Goal: Task Accomplishment & Management: Complete application form

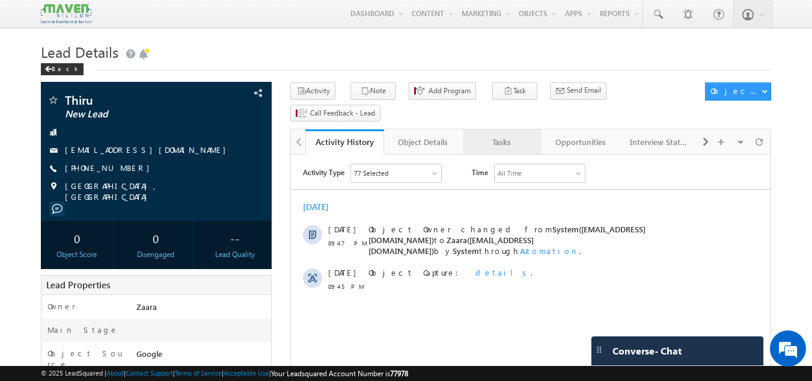
click at [493, 129] on link "Tasks" at bounding box center [502, 141] width 79 height 25
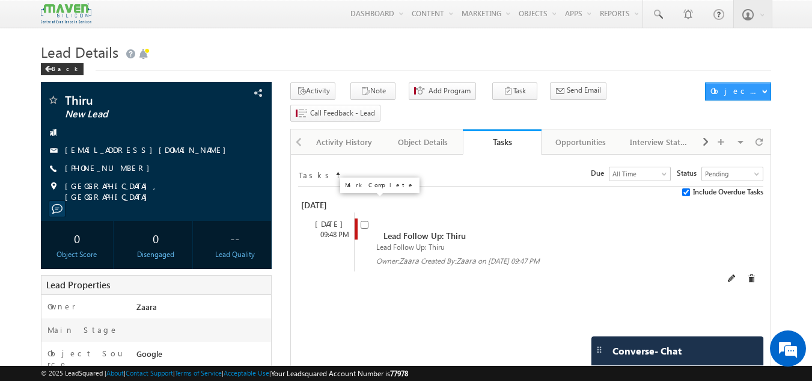
click at [363, 221] on input "checkbox" at bounding box center [365, 225] width 8 height 8
checkbox input "false"
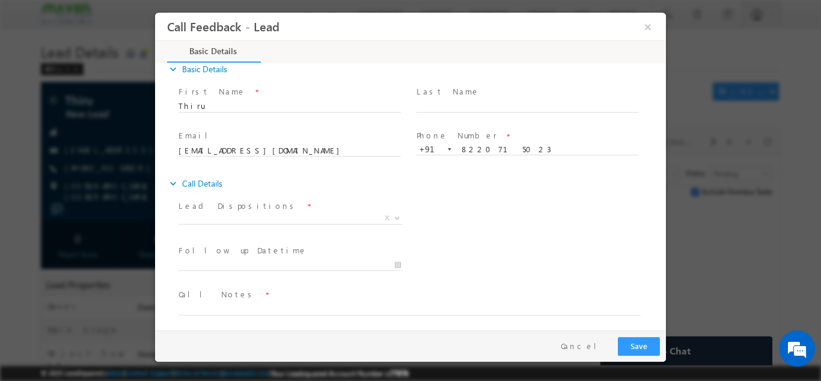
scroll to position [19, 0]
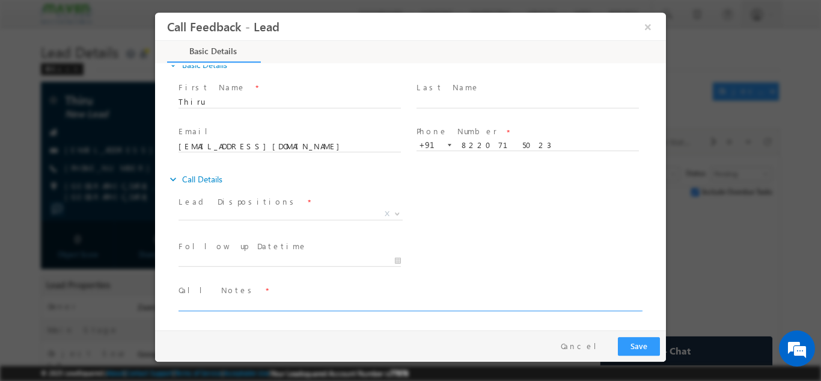
click at [241, 303] on textarea at bounding box center [410, 303] width 462 height 14
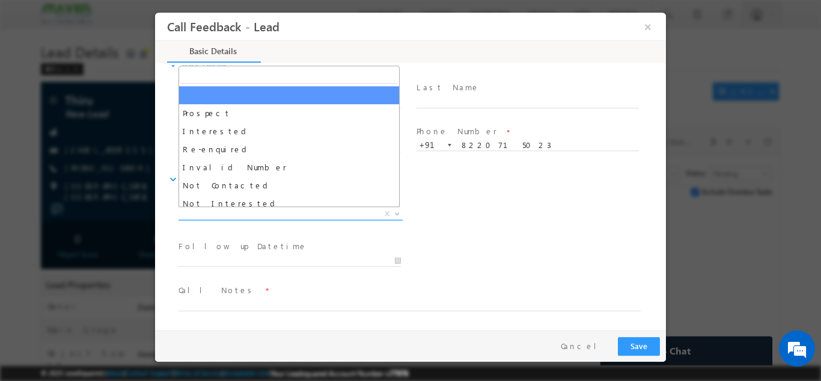
click at [227, 219] on span "Prospect Interested Re-enquired Invalid Number Not Contacted Not Interested In …" at bounding box center [295, 215] width 233 height 14
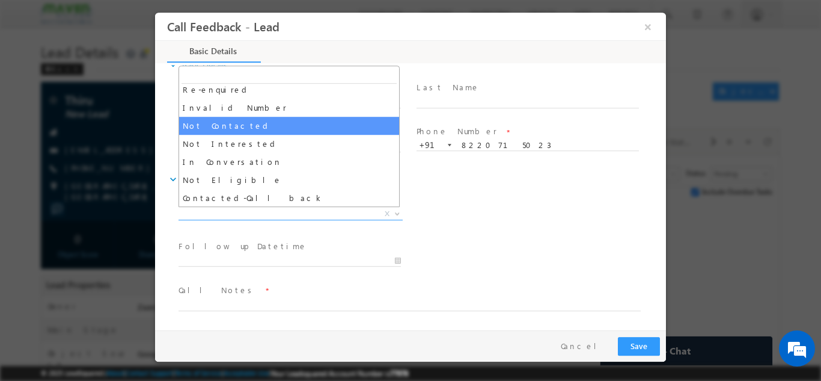
scroll to position [60, 0]
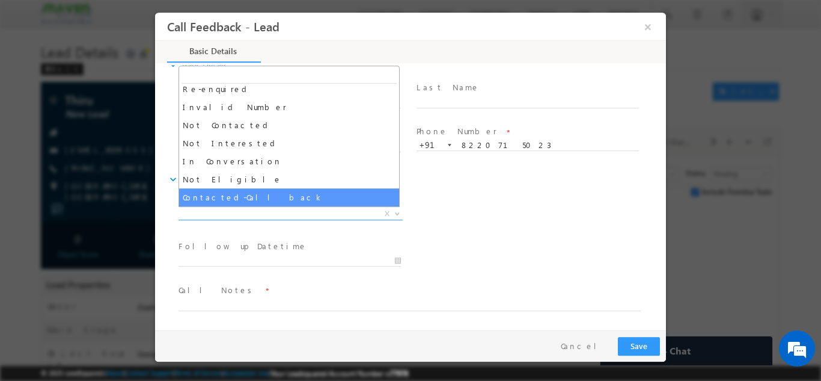
select select "Contacted-Call back"
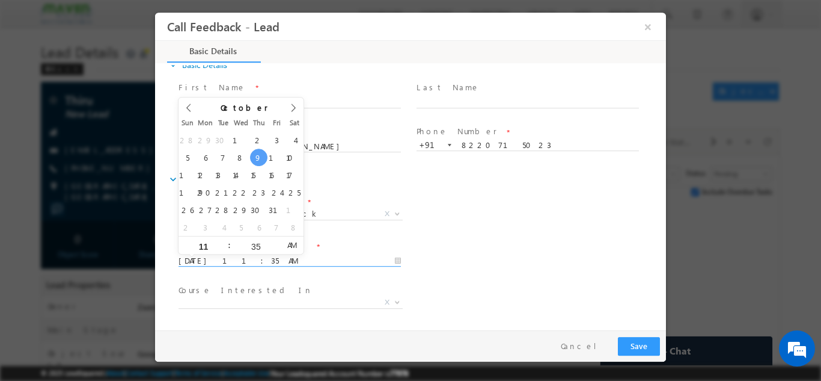
drag, startPoint x: 225, startPoint y: 189, endPoint x: 186, endPoint y: 262, distance: 83.1
click at [186, 262] on input "09/10/2025 11:35 AM" at bounding box center [290, 260] width 222 height 12
type input "10/10/2025 11:35 AM"
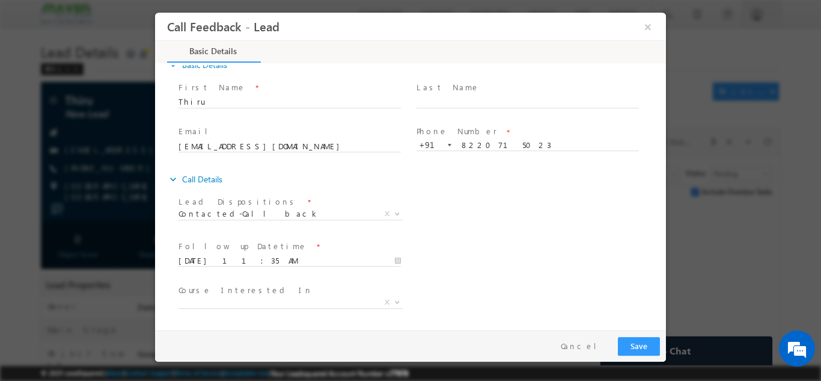
click at [501, 222] on div "Lead Dispositions * Prospect Interested Re-enquired Invalid Number Not Contacte…" at bounding box center [421, 214] width 490 height 44
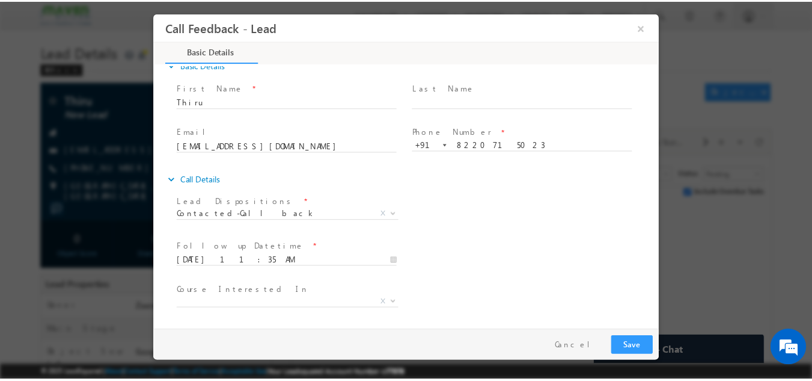
scroll to position [64, 0]
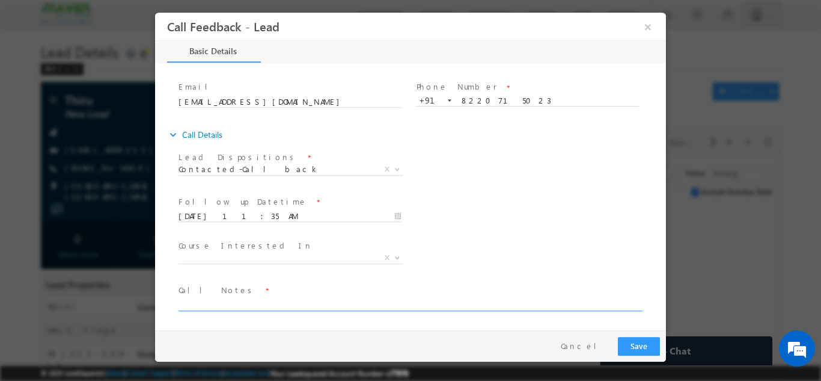
click at [231, 301] on textarea at bounding box center [410, 303] width 462 height 14
type textarea "Call back o 10th Oct"
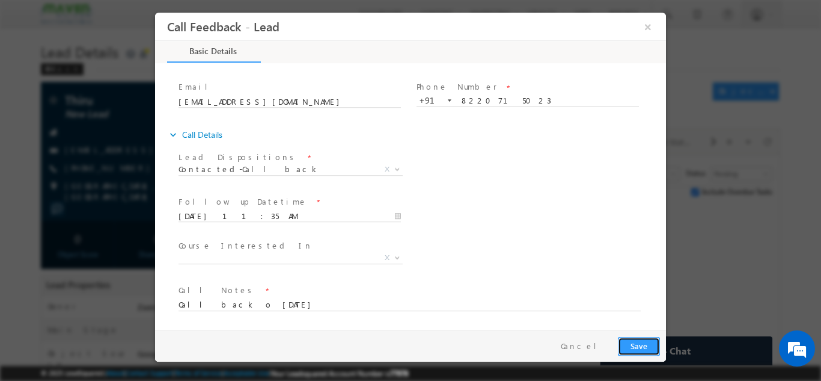
click at [649, 347] on button "Save" at bounding box center [639, 345] width 42 height 19
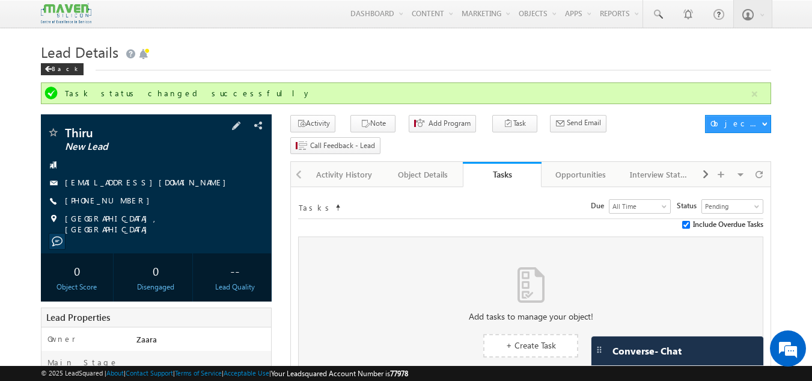
click at [91, 185] on link "thiruvarasu534@gmail.com" at bounding box center [148, 182] width 167 height 10
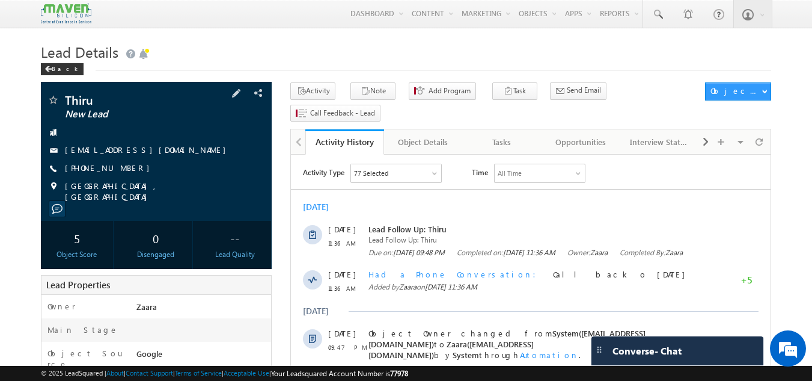
drag, startPoint x: 123, startPoint y: 169, endPoint x: 83, endPoint y: 174, distance: 40.6
click at [83, 174] on span "+91-8220715023" at bounding box center [110, 168] width 91 height 12
copy span "8220715023"
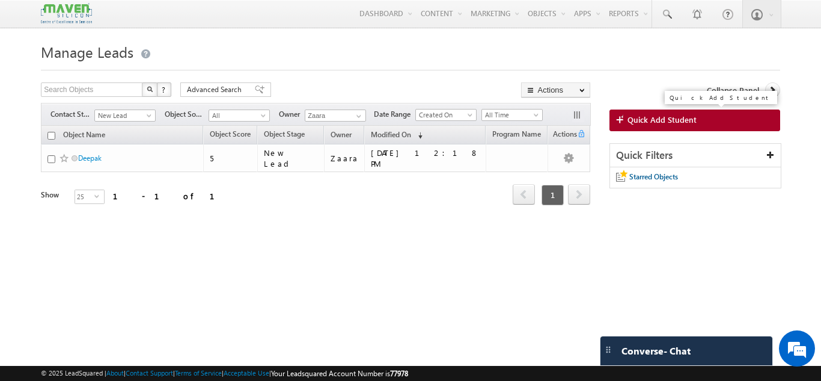
click at [631, 127] on link "Quick Add Student" at bounding box center [695, 120] width 171 height 22
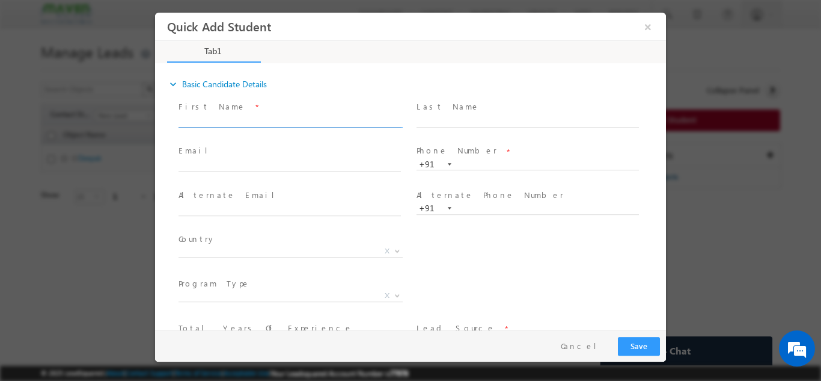
click at [239, 121] on input "text" at bounding box center [290, 121] width 222 height 12
click at [357, 121] on input "Rajesh Kumar Sharma rajesh099bn@gmail.com 6203810238" at bounding box center [290, 121] width 222 height 12
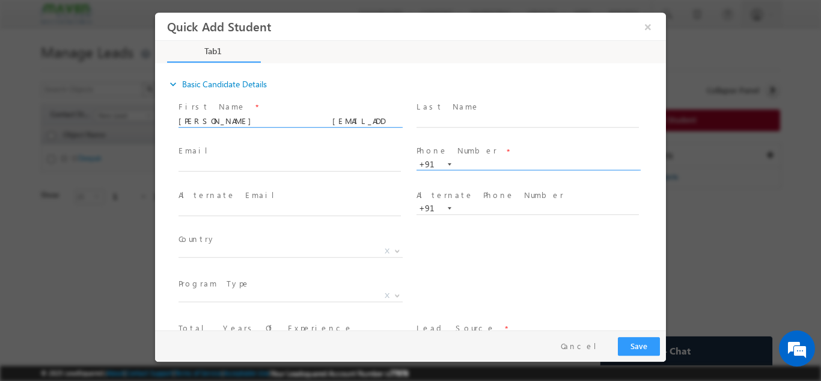
type input "Rajesh Kumar Sharma rajesh099bn@gmail.com"
click at [509, 160] on input "text" at bounding box center [528, 164] width 222 height 12
paste input "6203810238"
type input "6203810238"
drag, startPoint x: 263, startPoint y: 120, endPoint x: 357, endPoint y: 124, distance: 93.9
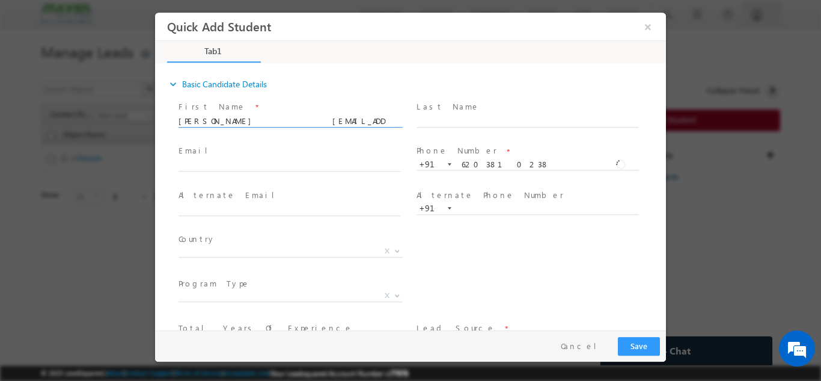
click at [357, 124] on input "Rajesh Kumar Sharma rajesh099bn@gmail.com" at bounding box center [290, 121] width 222 height 12
type input "Rajesh Kumar Sharma"
click at [234, 165] on input "text" at bounding box center [290, 165] width 222 height 12
paste input "rajesh099bn@gmail.com"
type input "rajesh099bn@gmail.com"
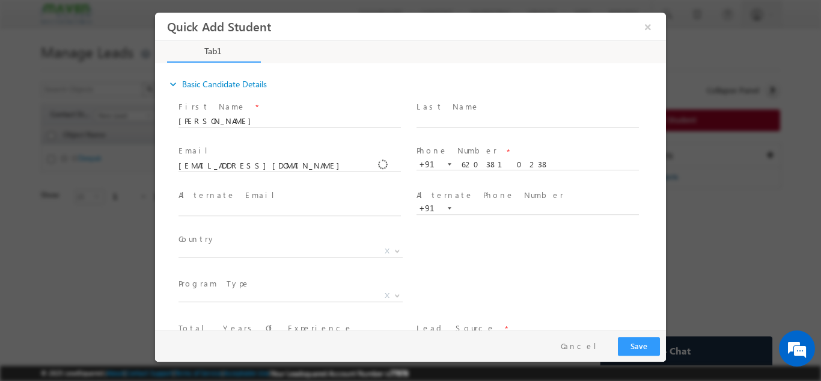
click at [245, 135] on span at bounding box center [290, 132] width 222 height 13
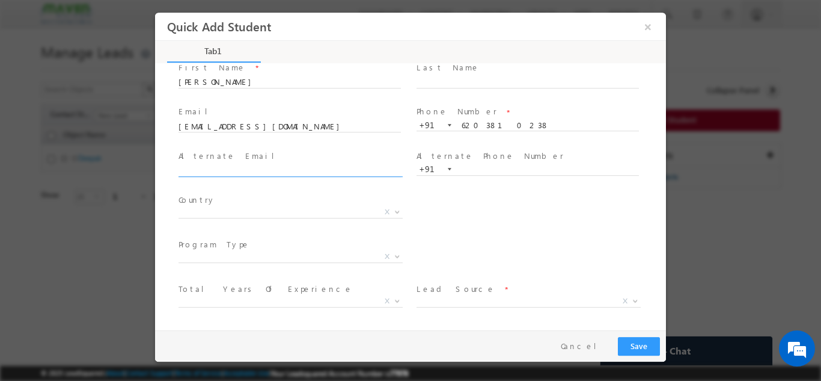
scroll to position [60, 0]
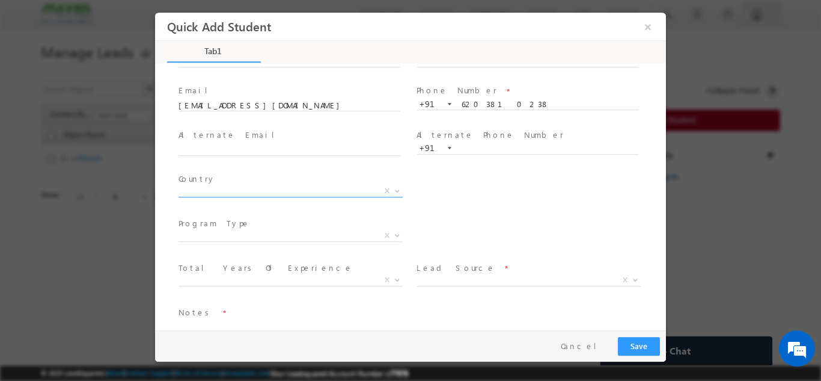
click at [207, 186] on span "X" at bounding box center [291, 191] width 224 height 12
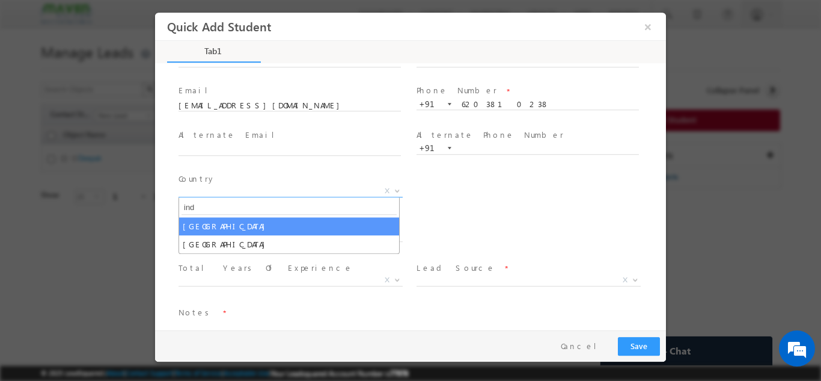
type input "ind"
select select "[GEOGRAPHIC_DATA]"
select select
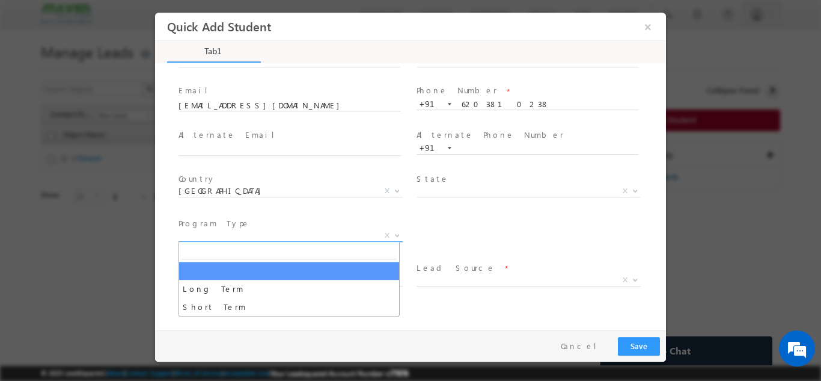
click at [210, 240] on span "X" at bounding box center [291, 235] width 224 height 12
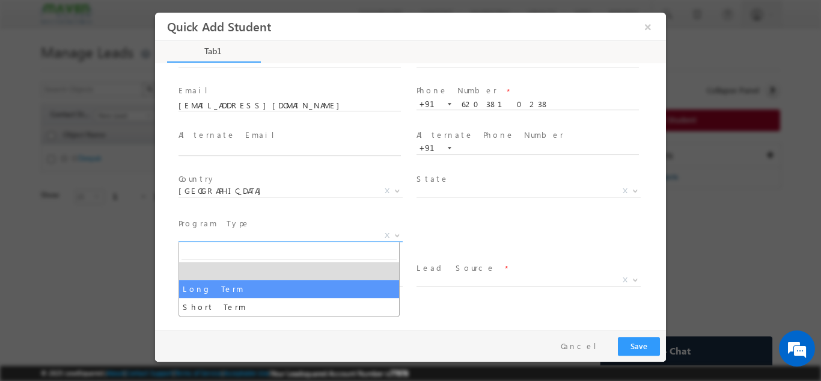
select select "Long Term"
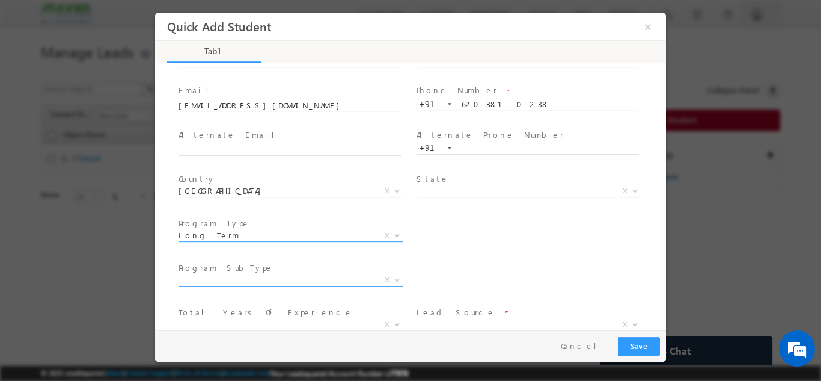
click at [204, 279] on span "X" at bounding box center [291, 280] width 224 height 12
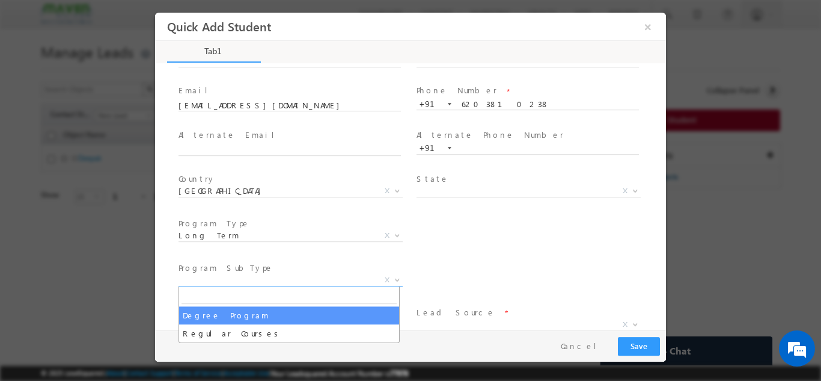
select select "Degree Program"
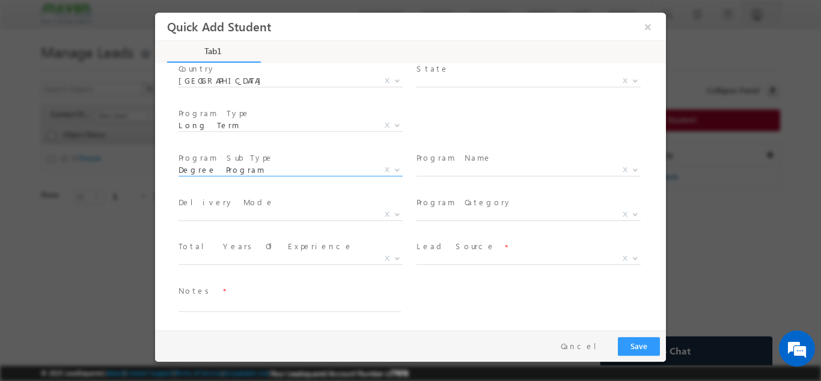
scroll to position [171, 0]
click at [461, 164] on span "X" at bounding box center [529, 169] width 224 height 12
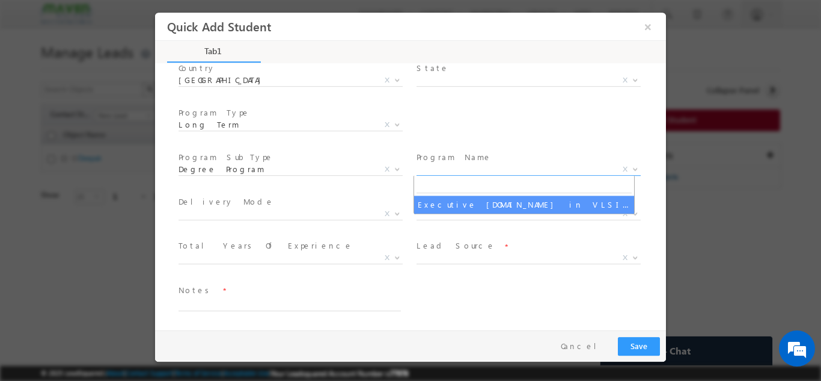
select select "Executive M.Tech in VLSI Design"
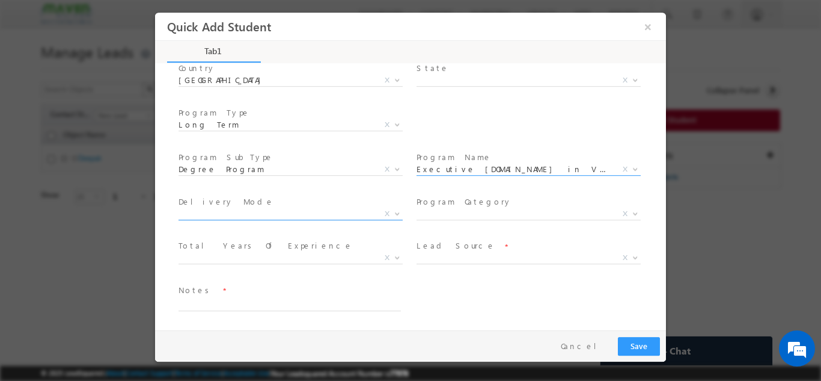
click at [303, 216] on span "X" at bounding box center [291, 213] width 224 height 12
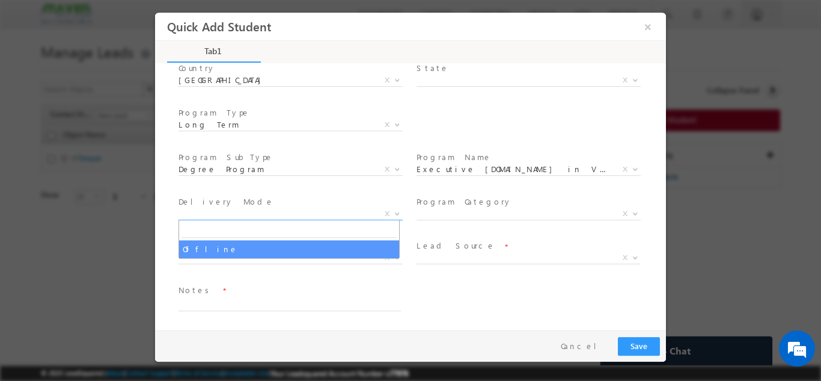
click at [295, 294] on span "Notes *" at bounding box center [290, 289] width 222 height 13
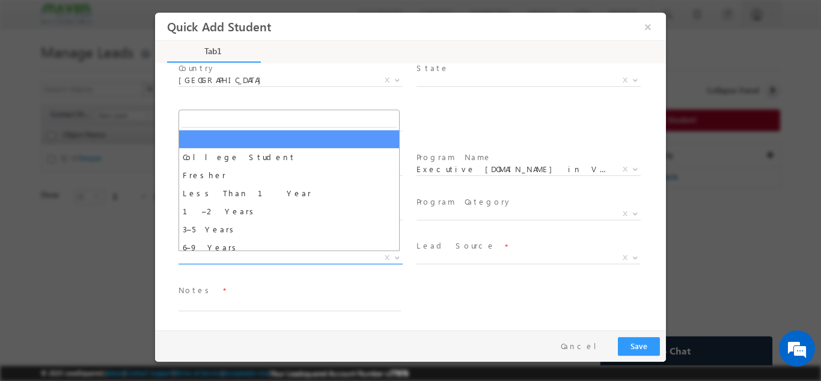
click at [287, 258] on span "X" at bounding box center [291, 257] width 224 height 12
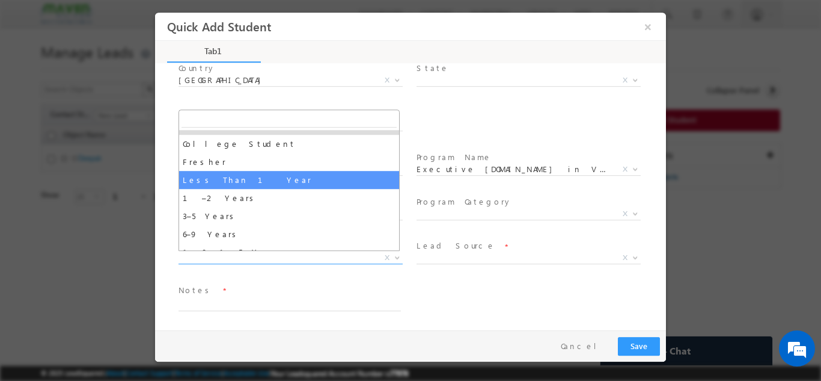
scroll to position [0, 0]
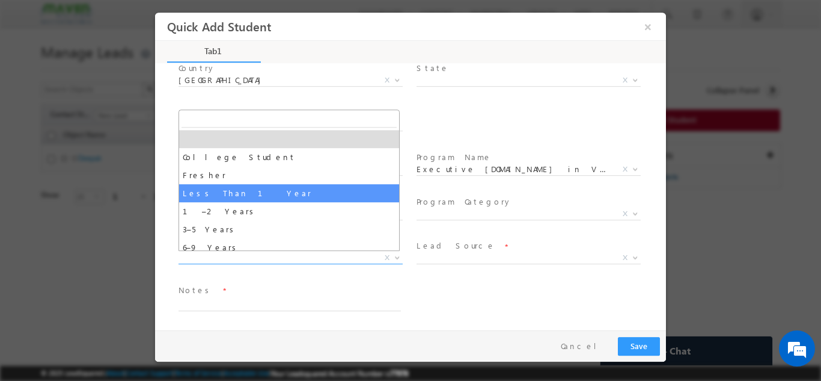
select select "Less Than 1 Year"
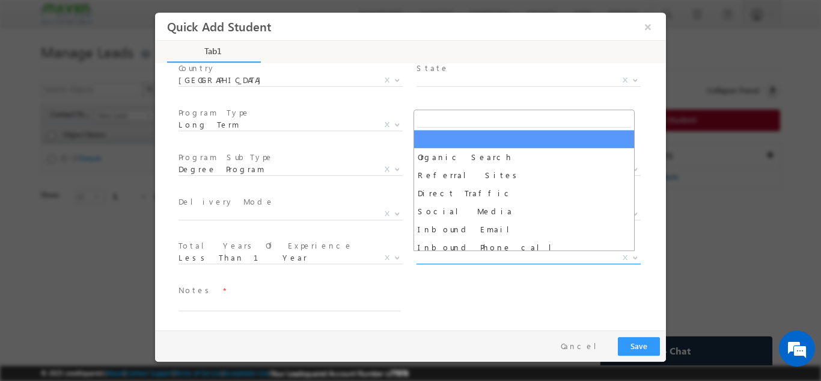
click at [438, 257] on span "X" at bounding box center [529, 257] width 224 height 12
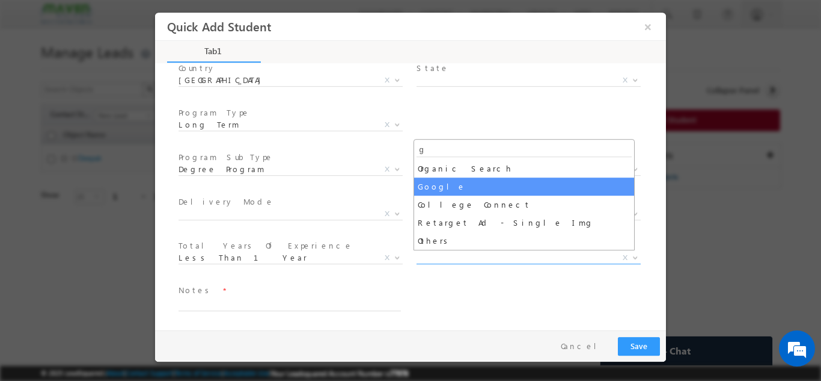
type input "g"
select select "Google"
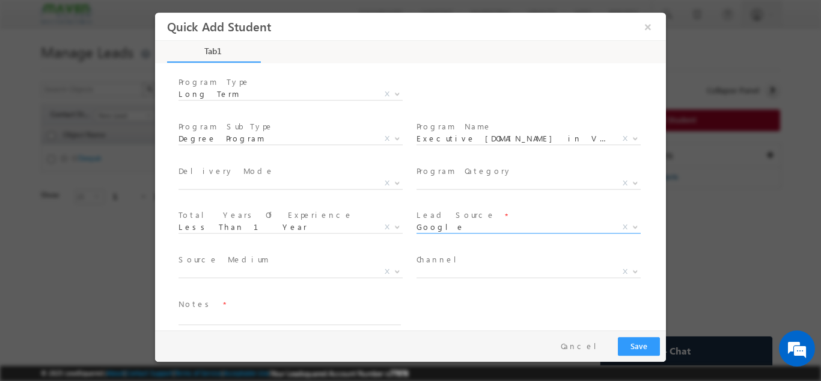
scroll to position [215, 0]
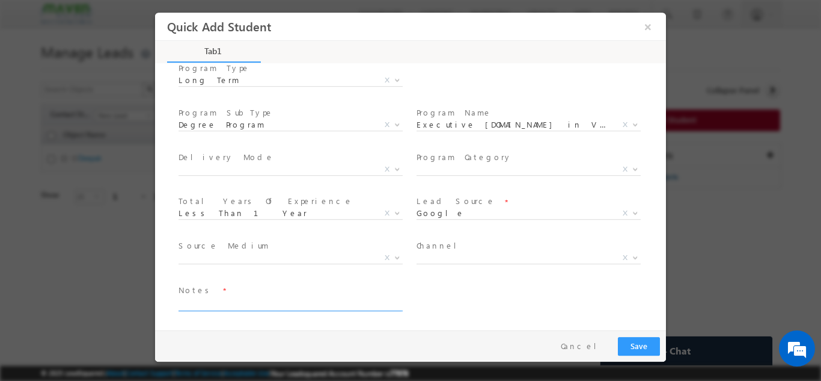
click at [225, 299] on textarea at bounding box center [290, 303] width 222 height 14
type textarea "Lead from sheet"
click at [641, 349] on button "Save" at bounding box center [639, 345] width 42 height 19
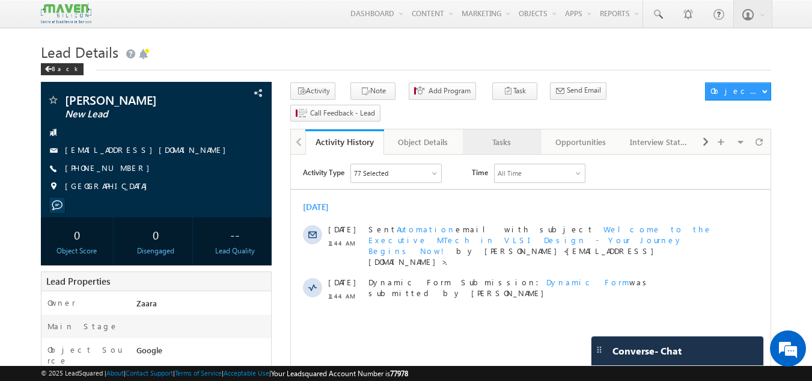
click at [503, 129] on link "Tasks" at bounding box center [502, 141] width 79 height 25
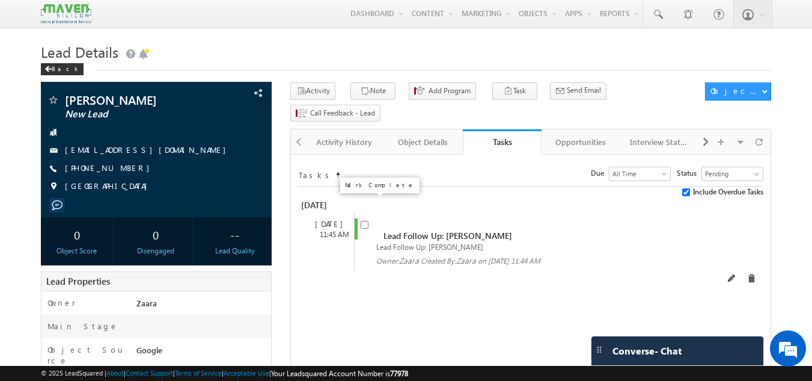
click at [363, 221] on input "checkbox" at bounding box center [365, 225] width 8 height 8
checkbox input "false"
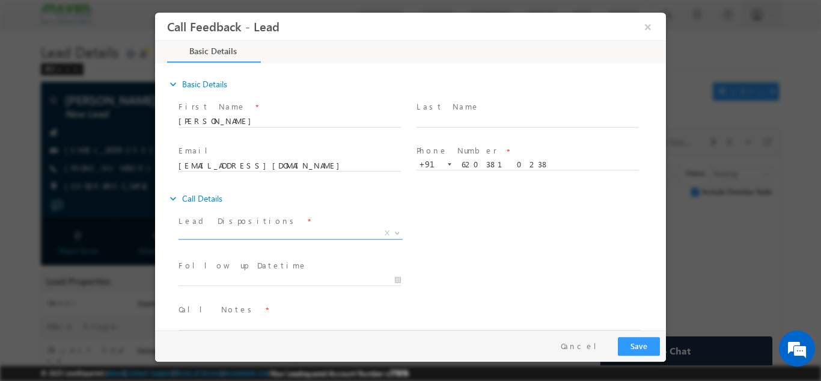
click at [216, 230] on span "X" at bounding box center [291, 233] width 224 height 12
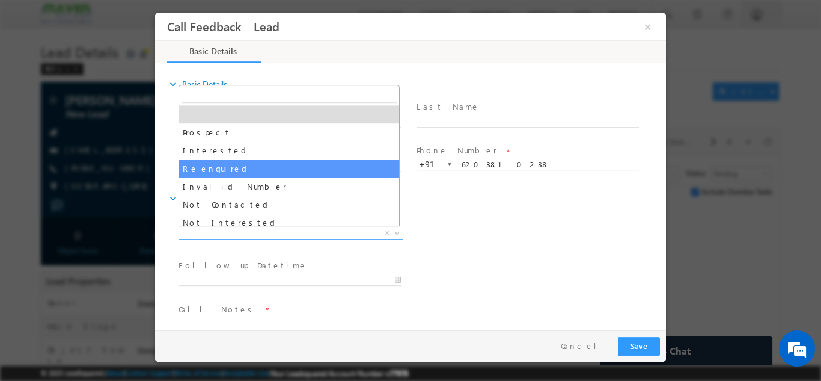
scroll to position [114, 0]
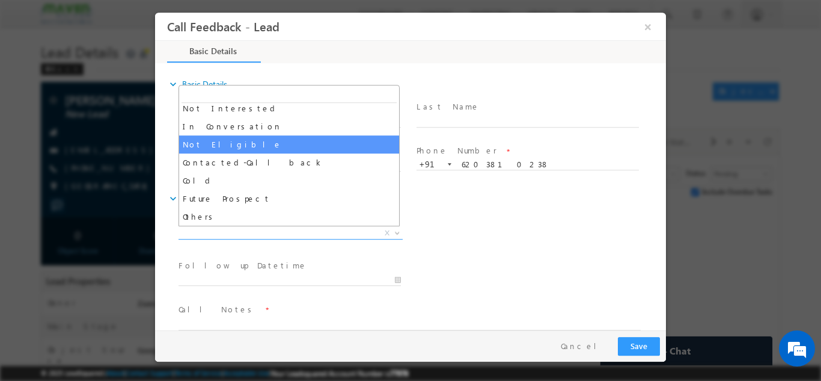
select select "Not Eligible"
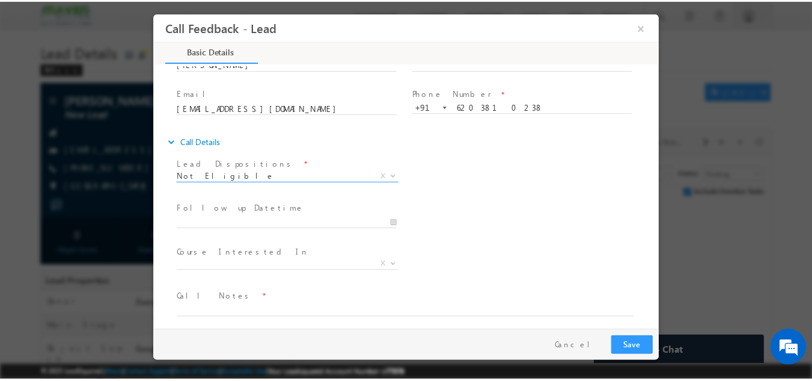
scroll to position [64, 0]
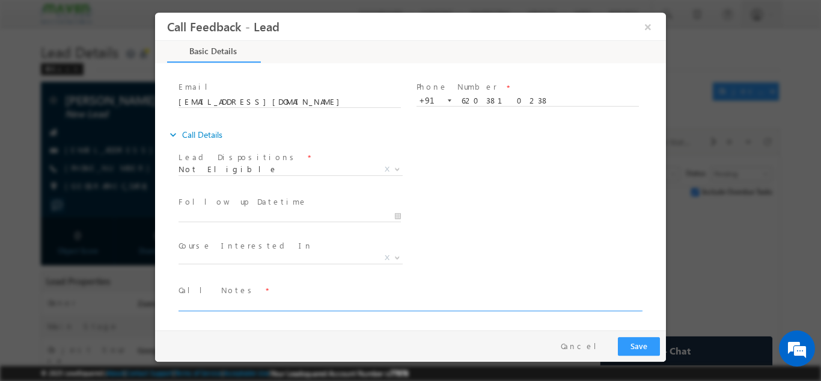
click at [204, 303] on textarea at bounding box center [410, 303] width 462 height 14
paste textarea "He is looking for the program for his son and not ready to share his details"
type textarea "He is looking for the program for his son and not ready to share his details"
click at [248, 290] on span "Call Notes *" at bounding box center [403, 289] width 449 height 13
click at [632, 346] on button "Save" at bounding box center [639, 345] width 42 height 19
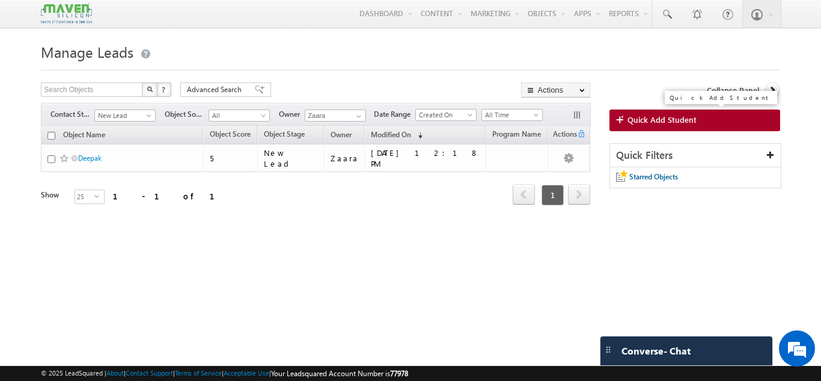
click at [705, 126] on link "Quick Add Student" at bounding box center [695, 120] width 171 height 22
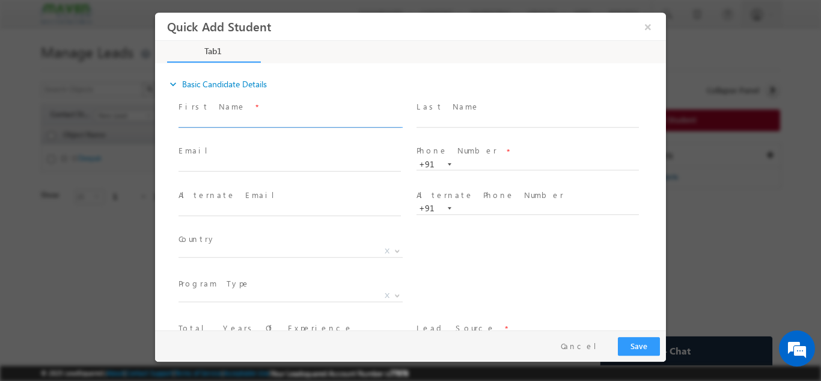
click at [206, 121] on input "text" at bounding box center [290, 121] width 222 height 12
paste input "A [EMAIL_ADDRESS][DOMAIN_NAME] p:[PHONE_NUMBER]"
drag, startPoint x: 320, startPoint y: 121, endPoint x: 297, endPoint y: 129, distance: 24.7
click at [297, 127] on span "A arusharma21@gmail.com p:+919399199371" at bounding box center [295, 120] width 233 height 13
click at [329, 123] on input "A arusharma21@gmail.com 9399199371" at bounding box center [290, 121] width 222 height 12
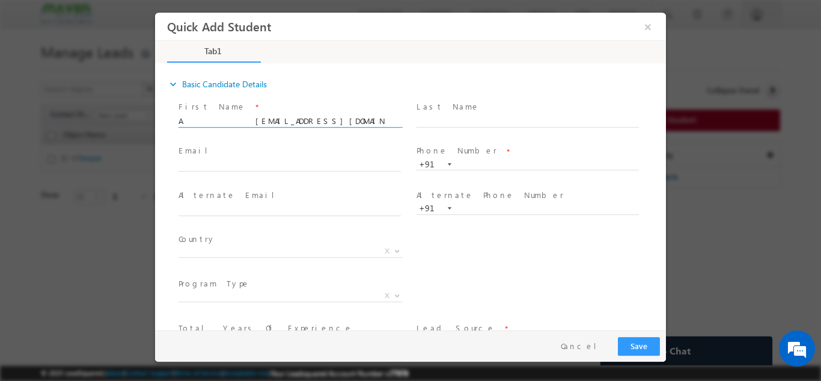
click at [329, 123] on input "A arusharma21@gmail.com 9399199371" at bounding box center [290, 121] width 222 height 12
type input "A arusharma21@gmail.com"
click at [488, 170] on span at bounding box center [528, 174] width 222 height 13
click at [488, 162] on input "text" at bounding box center [528, 164] width 222 height 12
paste input "9399199371"
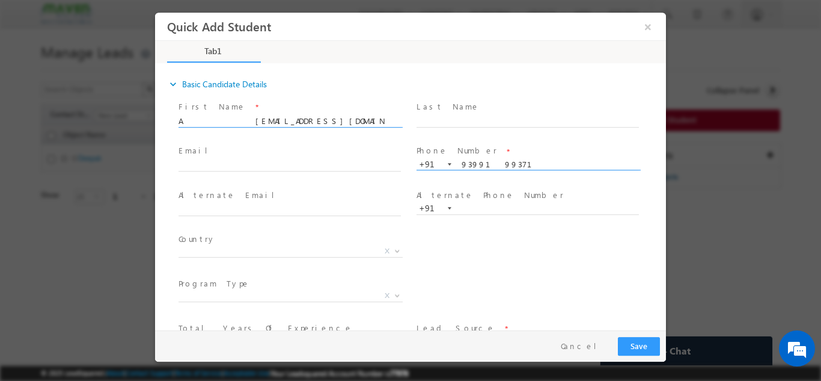
type input "9399199371"
drag, startPoint x: 195, startPoint y: 123, endPoint x: 288, endPoint y: 127, distance: 93.3
click at [288, 127] on span "A arusharma21@gmail.com" at bounding box center [295, 120] width 233 height 13
type input "A"
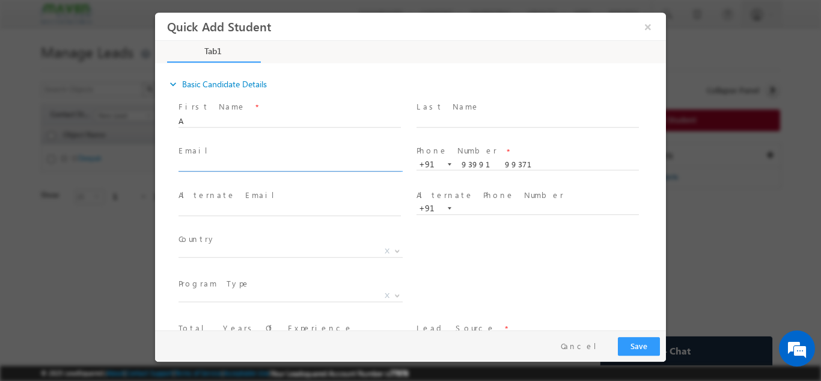
click at [255, 165] on input "text" at bounding box center [290, 165] width 222 height 12
paste input "arusharma21@gmail.com"
type input "arusharma21@gmail.com"
click at [260, 153] on span "Email *" at bounding box center [290, 150] width 222 height 13
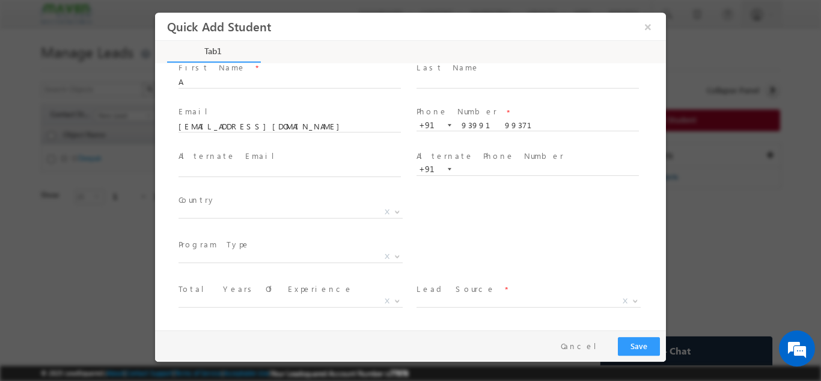
scroll to position [60, 0]
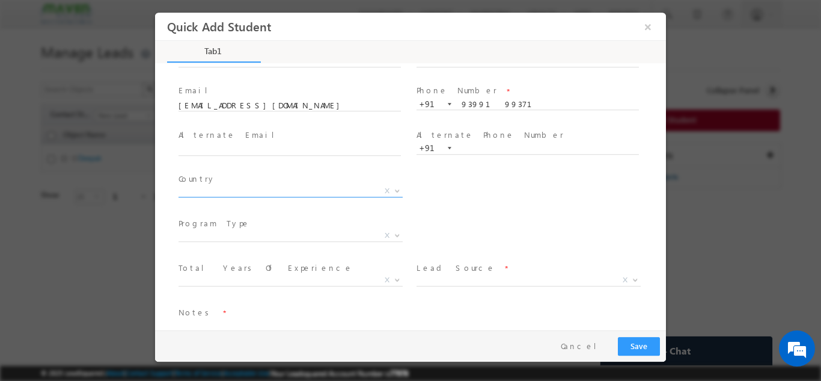
click at [207, 197] on span "X" at bounding box center [291, 193] width 224 height 12
click at [207, 195] on span "X" at bounding box center [291, 191] width 224 height 12
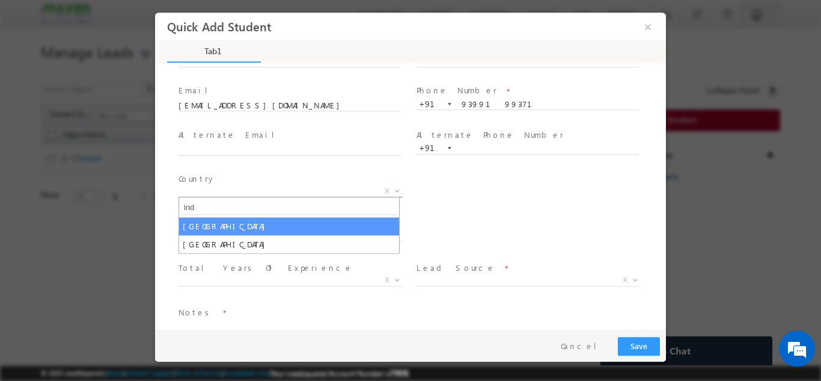
type input "ind"
select select "[GEOGRAPHIC_DATA]"
select select
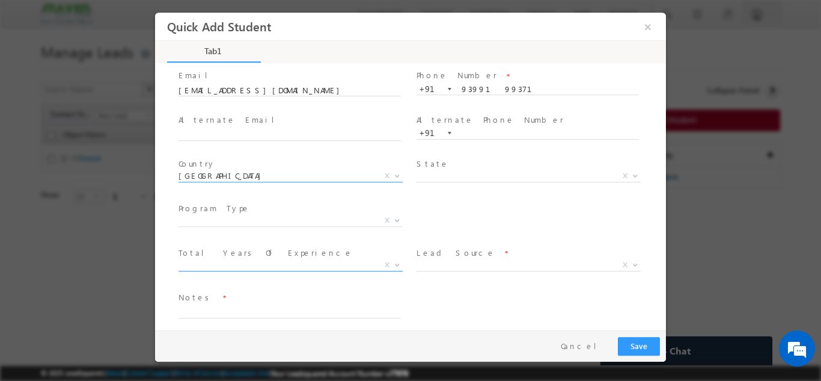
scroll to position [82, 0]
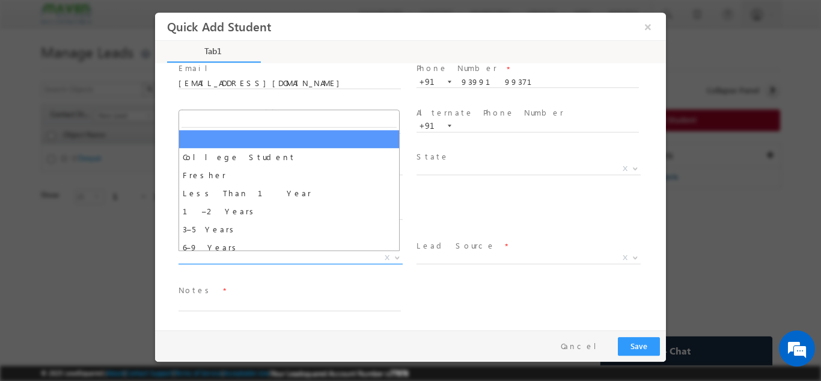
click at [227, 254] on span "X" at bounding box center [291, 257] width 224 height 12
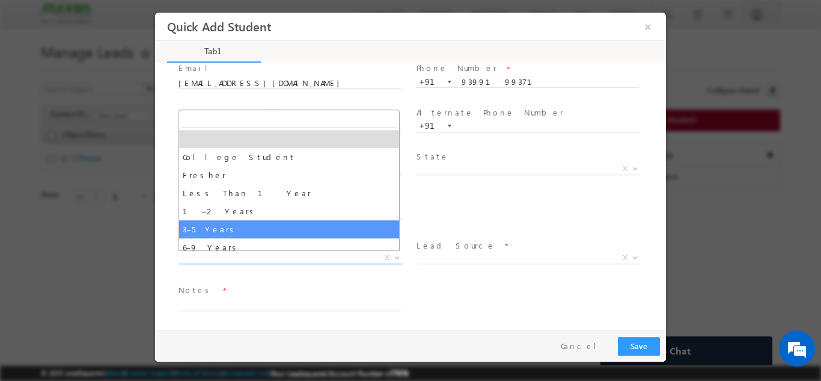
select select "3–5 Years"
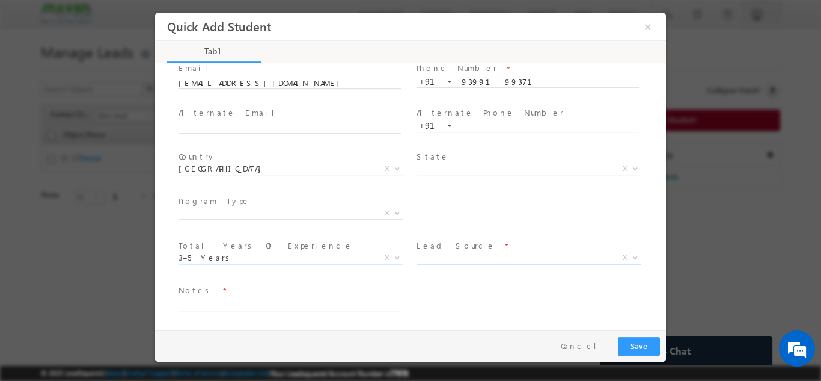
click at [444, 261] on span "X" at bounding box center [529, 257] width 224 height 12
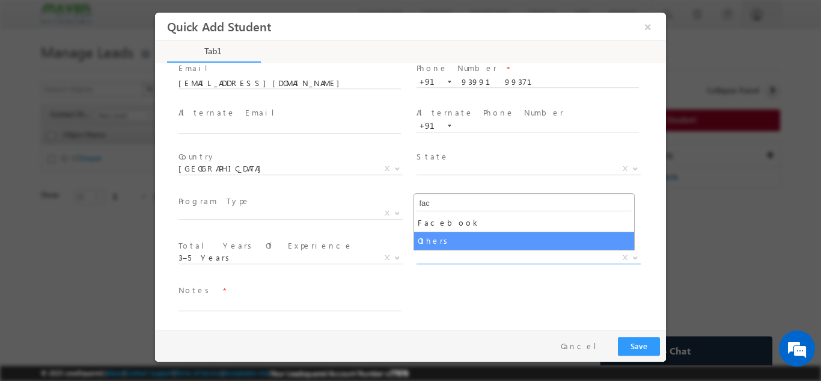
type input "fac"
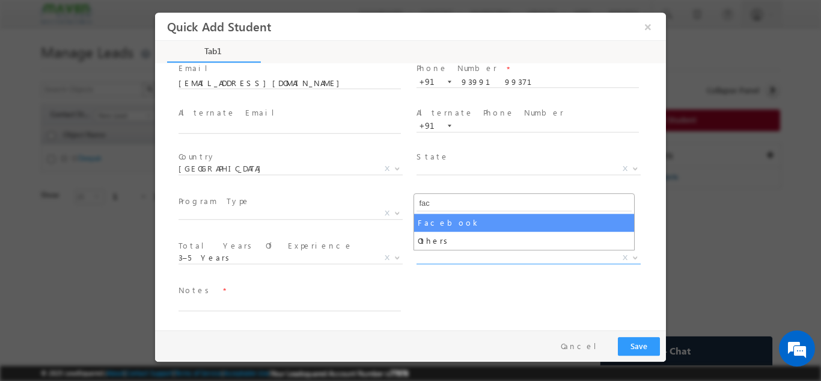
select select "Facebook"
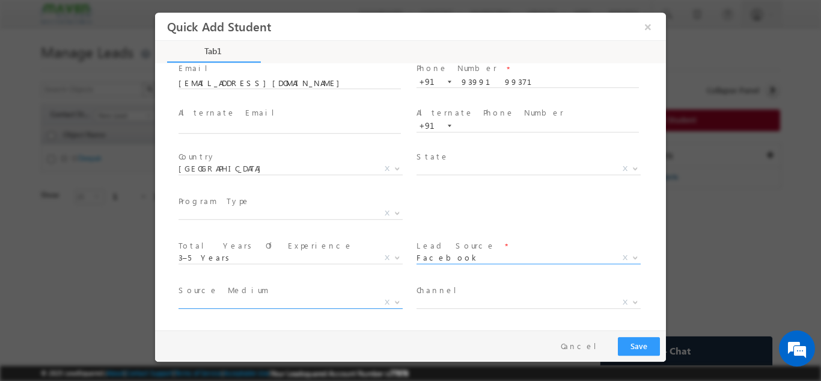
scroll to position [127, 0]
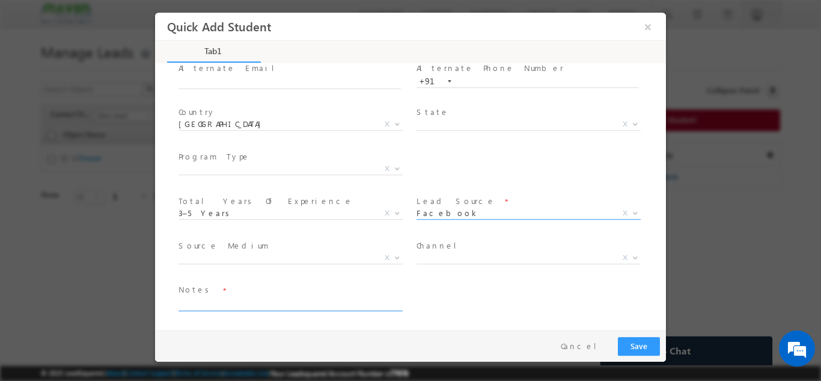
click at [195, 301] on textarea at bounding box center [290, 303] width 222 height 14
type textarea "Lead added"
click at [367, 280] on div "Source Medium * Search Demandgen Facebook / Insta Inbox Message ad Remarketing …" at bounding box center [295, 258] width 238 height 44
click at [271, 165] on span "X" at bounding box center [291, 168] width 224 height 12
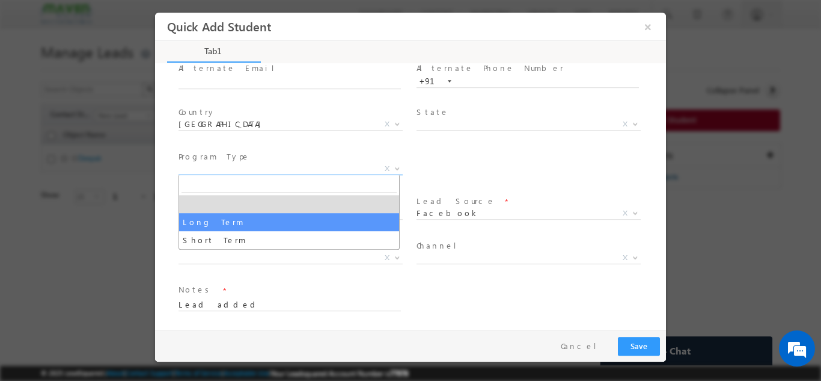
select select "Long Term"
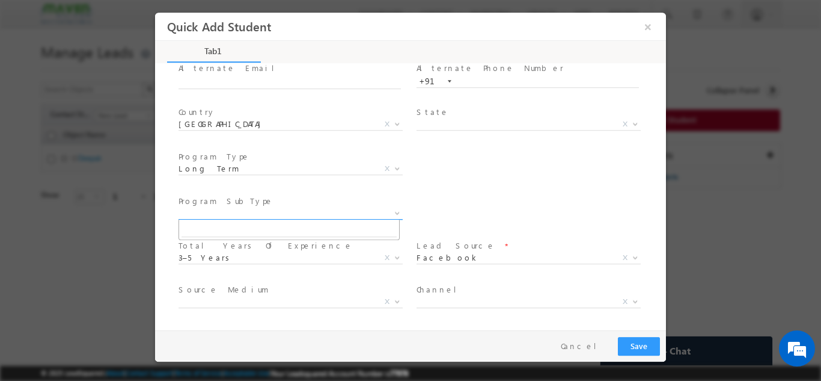
click at [268, 216] on span "X" at bounding box center [291, 213] width 224 height 12
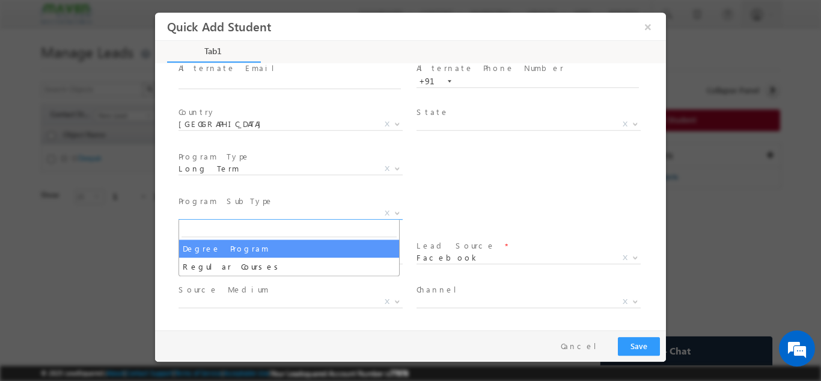
select select "Degree Program"
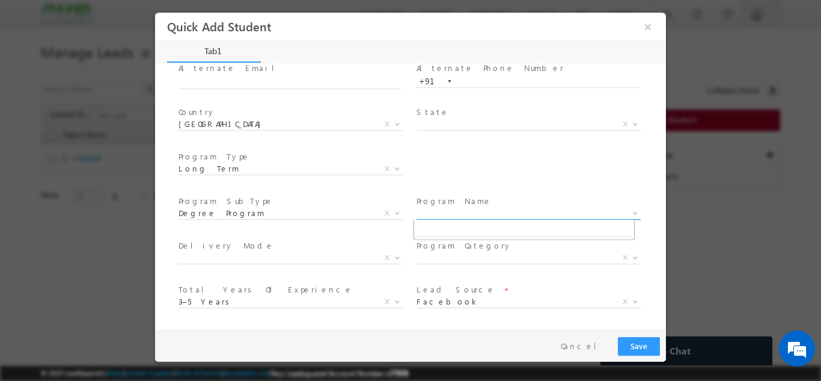
click at [454, 215] on span "X" at bounding box center [529, 213] width 224 height 12
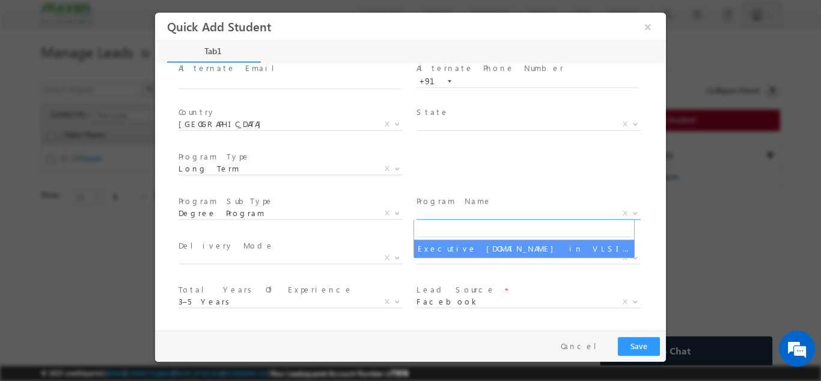
select select "Executive M.Tech in VLSI Design"
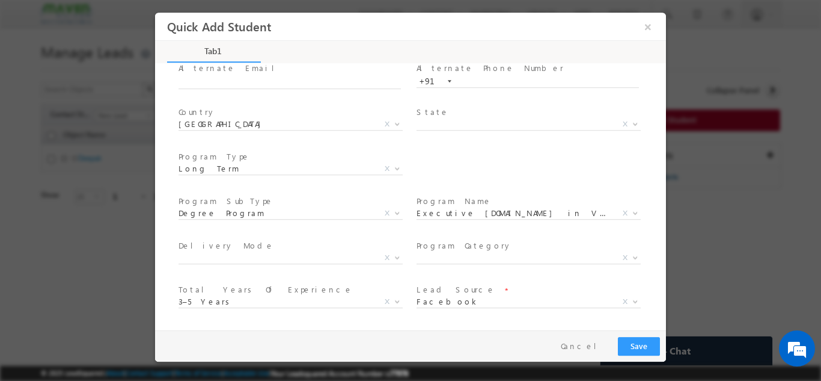
click at [647, 355] on div "Pay & Save Save Cancel" at bounding box center [413, 344] width 517 height 31
click at [646, 346] on button "Save" at bounding box center [639, 345] width 42 height 19
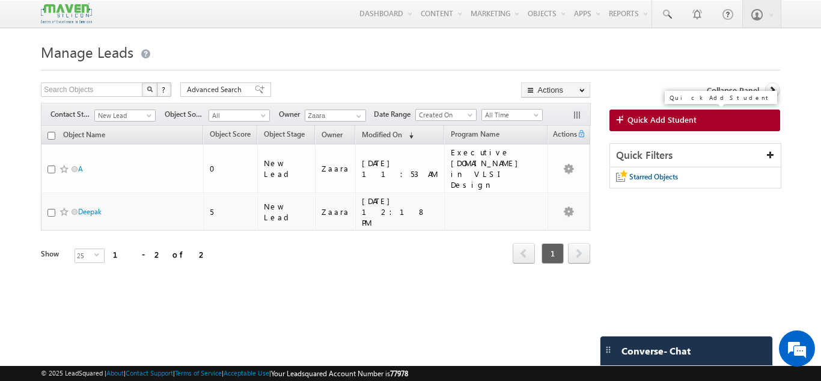
click at [688, 118] on span "Quick Add Student" at bounding box center [662, 119] width 69 height 11
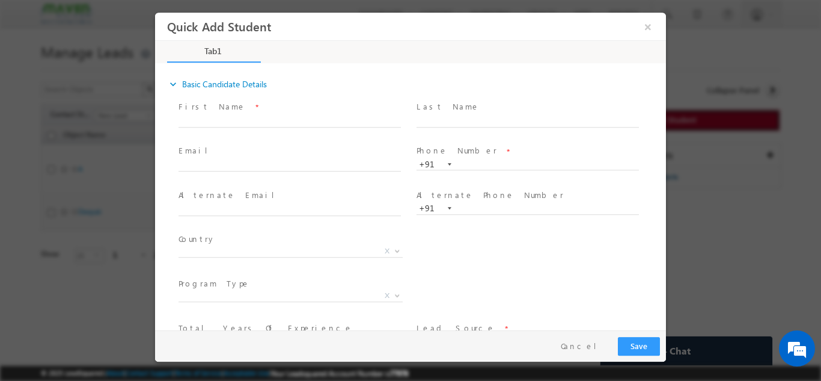
scroll to position [0, 0]
click at [204, 114] on span at bounding box center [295, 120] width 233 height 13
click at [225, 124] on input "text" at bounding box center [290, 121] width 222 height 12
paste input "swetha achar swethausrani@gmail.com p:+918867716975"
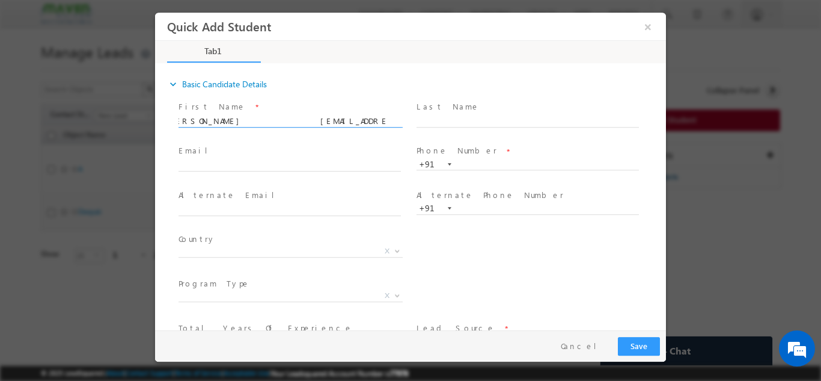
drag, startPoint x: 341, startPoint y: 123, endPoint x: 405, endPoint y: 123, distance: 63.7
click at [405, 123] on div "First Name * swetha achar swethausrani@gmail.com p:+918867716975" at bounding box center [295, 114] width 233 height 28
drag, startPoint x: 332, startPoint y: 121, endPoint x: 364, endPoint y: 124, distance: 31.5
click at [364, 124] on input "swetha achar swethausrani@gmail.com p:+91" at bounding box center [290, 121] width 222 height 12
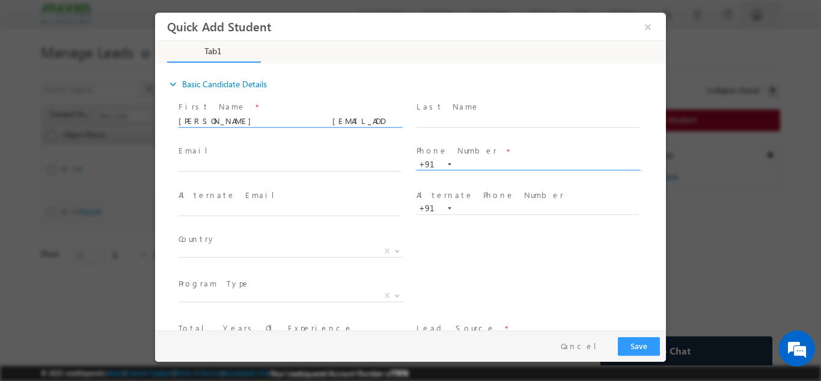
type input "swetha achar swethausrani@gmail.com"
click at [462, 164] on input "text" at bounding box center [528, 164] width 222 height 12
paste input "8867716975"
type input "8867716975"
drag, startPoint x: 227, startPoint y: 124, endPoint x: 322, endPoint y: 121, distance: 94.5
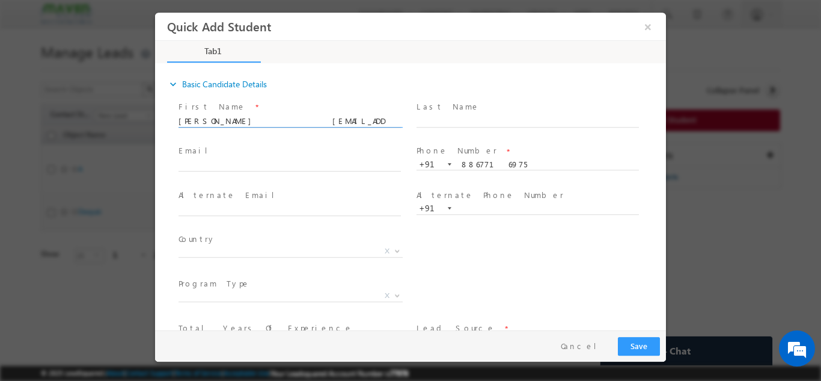
click at [322, 121] on input "swetha achar swethausrani@gmail.com" at bounding box center [290, 121] width 222 height 12
type input "swetha achar"
click at [216, 168] on input "text" at bounding box center [290, 165] width 222 height 12
paste input "swethausrani@gmail.com"
type input "swethausrani@gmail.com"
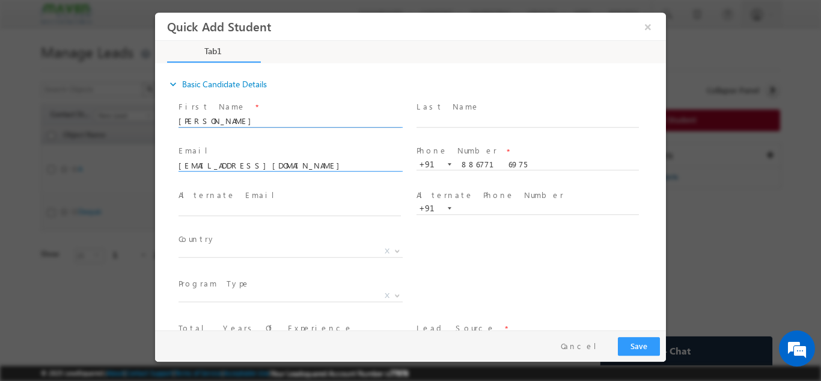
click at [182, 121] on input "swetha achar" at bounding box center [290, 121] width 222 height 12
click at [209, 121] on input "Swetha achar" at bounding box center [290, 121] width 222 height 12
type input "Swetha Achar"
click at [242, 253] on span "X" at bounding box center [291, 251] width 224 height 12
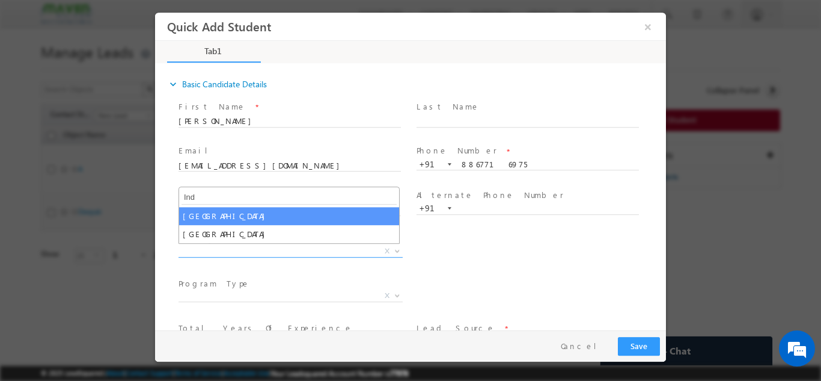
type input "Ind"
select select "[GEOGRAPHIC_DATA]"
select select
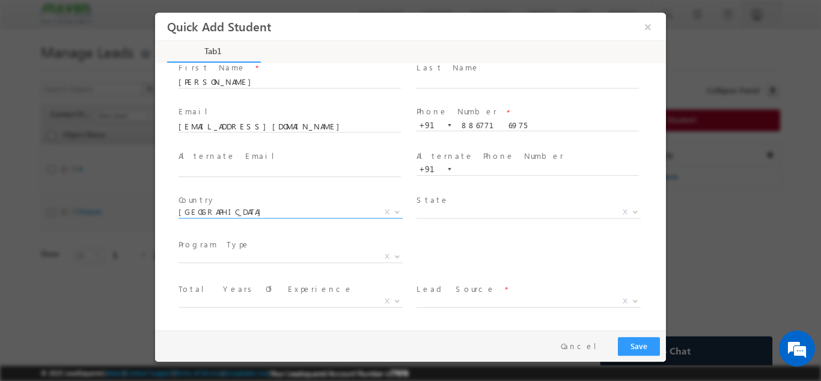
scroll to position [82, 0]
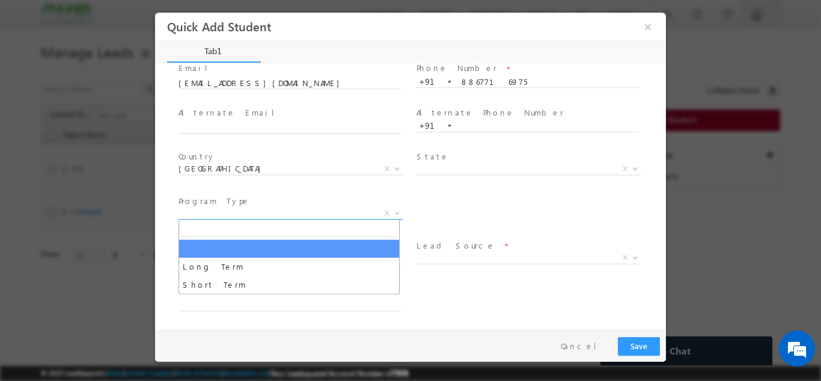
click at [218, 215] on span "X" at bounding box center [291, 213] width 224 height 12
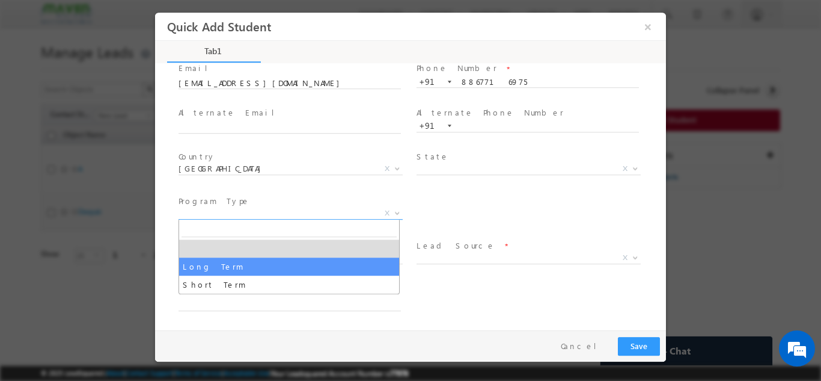
select select "Long Term"
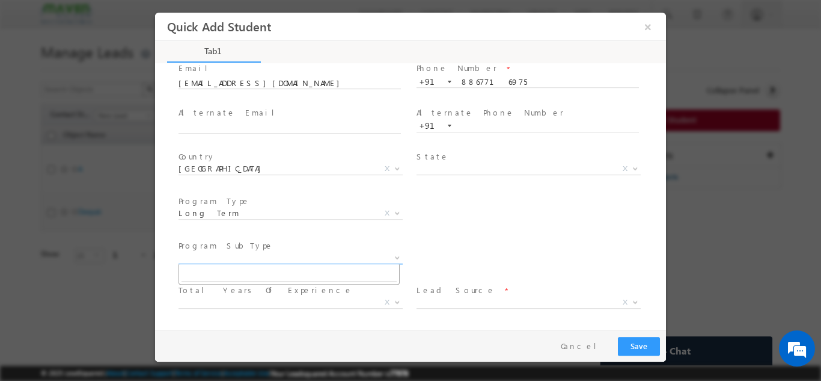
click at [303, 262] on span "X" at bounding box center [291, 257] width 224 height 12
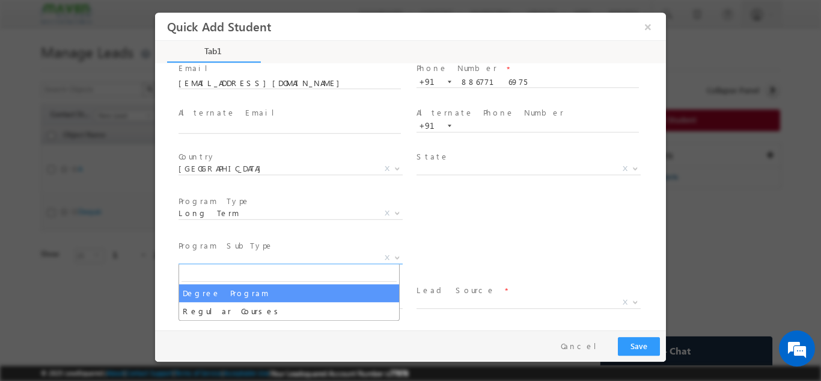
select select "Degree Program"
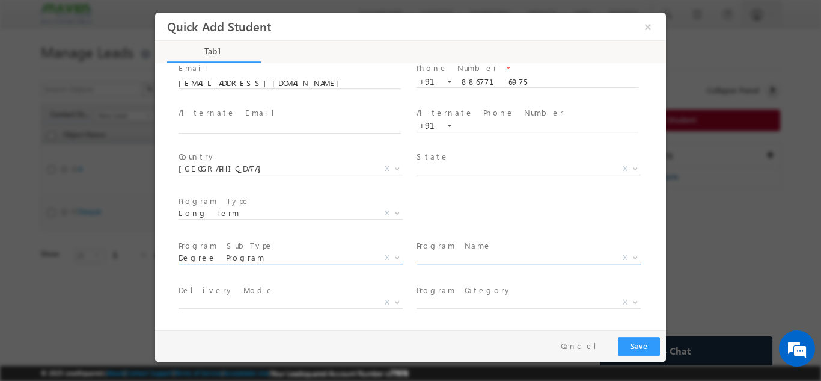
click at [451, 259] on span "X" at bounding box center [529, 257] width 224 height 12
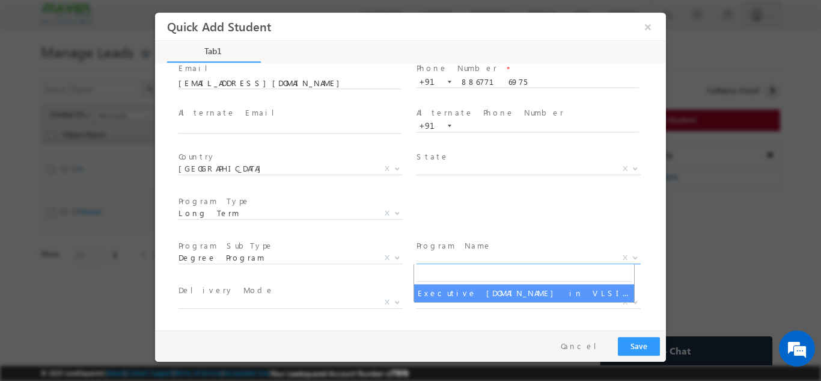
select select "Executive M.Tech in VLSI Design"
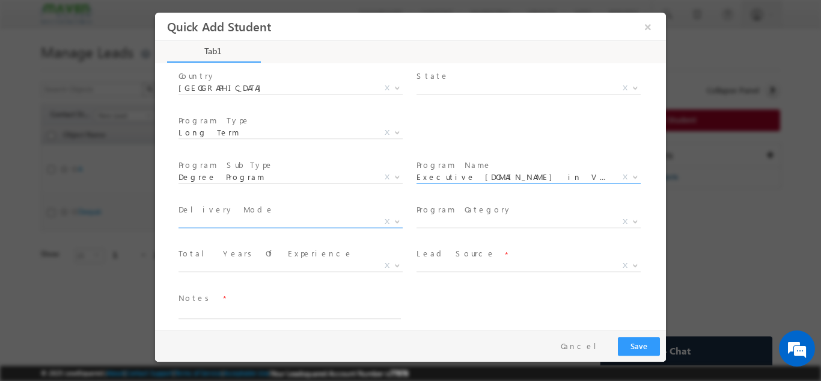
scroll to position [171, 0]
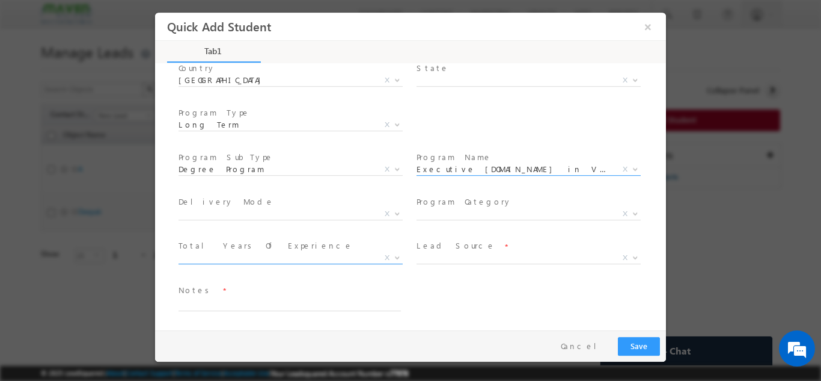
click at [211, 265] on span "X" at bounding box center [291, 260] width 224 height 12
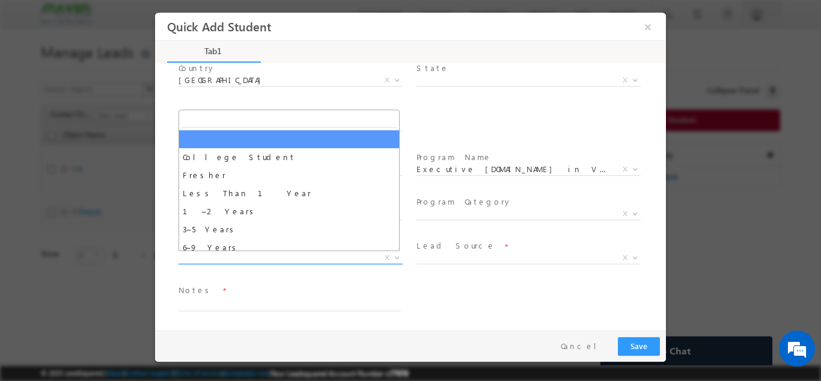
click at [212, 262] on span "X" at bounding box center [291, 257] width 224 height 12
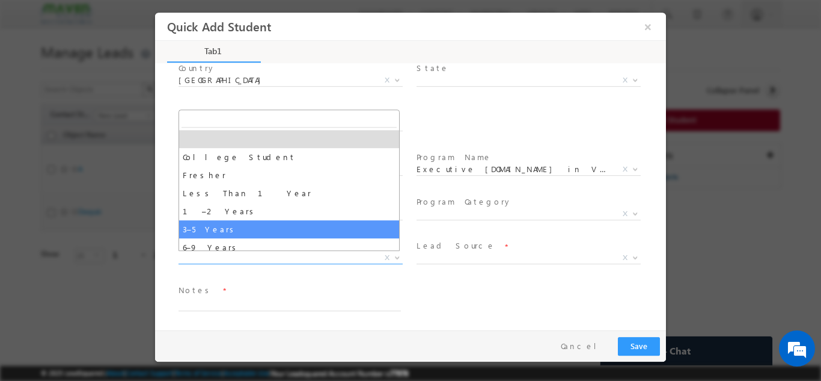
select select "3–5 Years"
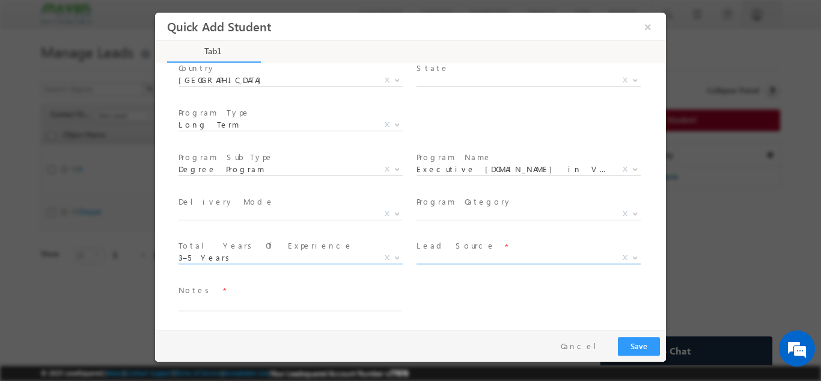
click at [462, 256] on span "X" at bounding box center [529, 257] width 224 height 12
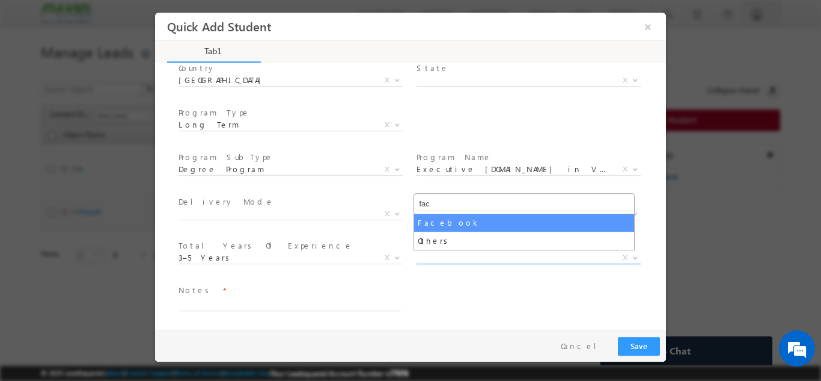
type input "fac"
select select "Facebook"
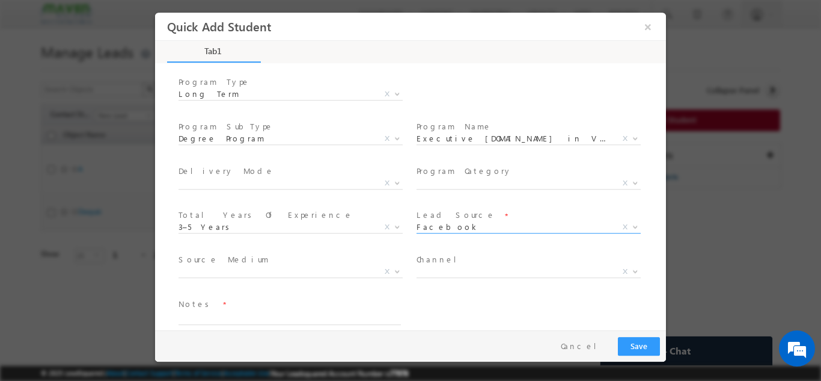
scroll to position [215, 0]
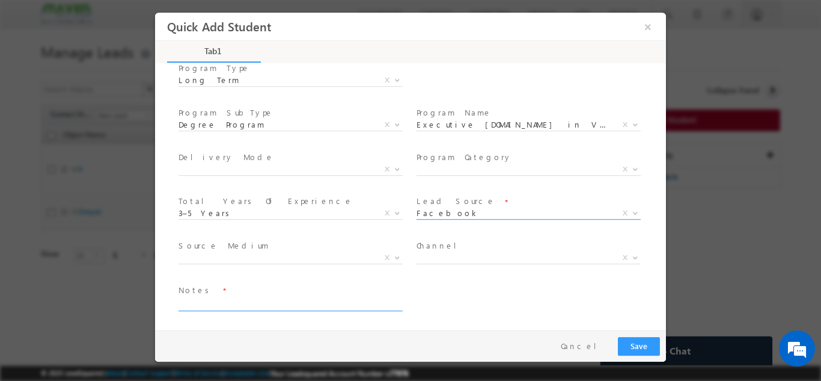
click at [266, 300] on textarea at bounding box center [290, 303] width 222 height 14
type textarea "Lead added from sheet"
click at [647, 345] on button "Save" at bounding box center [639, 345] width 42 height 19
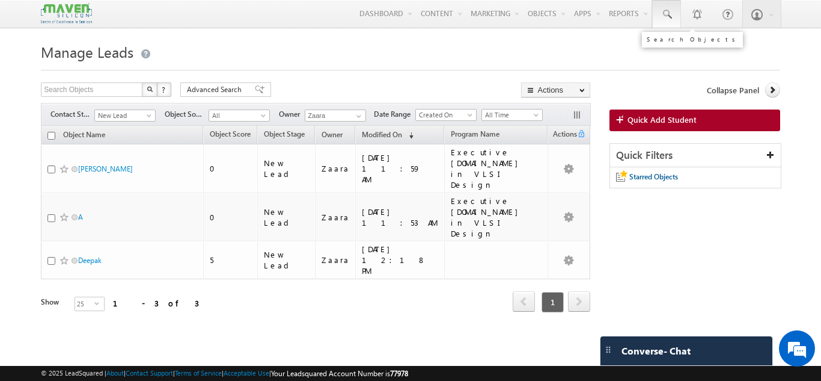
click at [671, 18] on span at bounding box center [667, 14] width 12 height 12
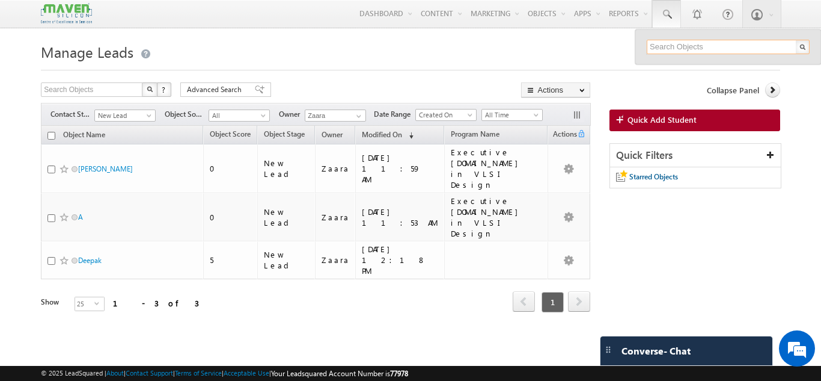
click at [670, 42] on input "text" at bounding box center [728, 47] width 163 height 14
paste input "99169 12753"
click at [678, 46] on input "99169 12753" at bounding box center [728, 47] width 163 height 14
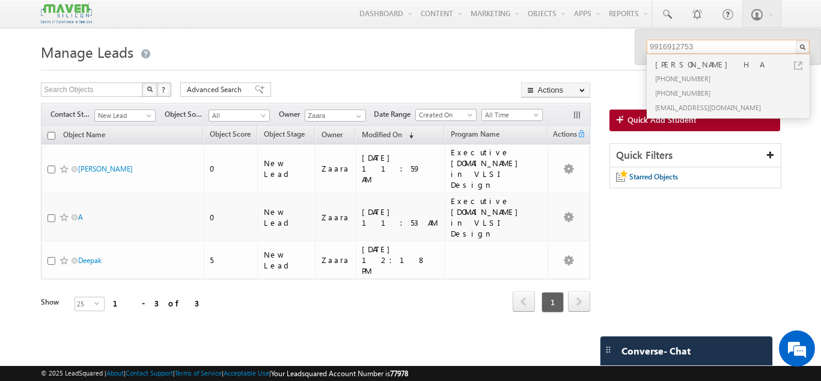
type input "9916912753"
click at [670, 76] on div "+91-9916912753" at bounding box center [733, 78] width 161 height 14
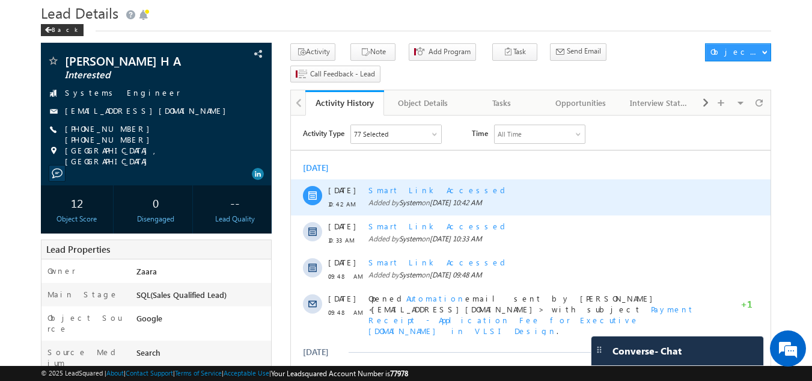
scroll to position [60, 0]
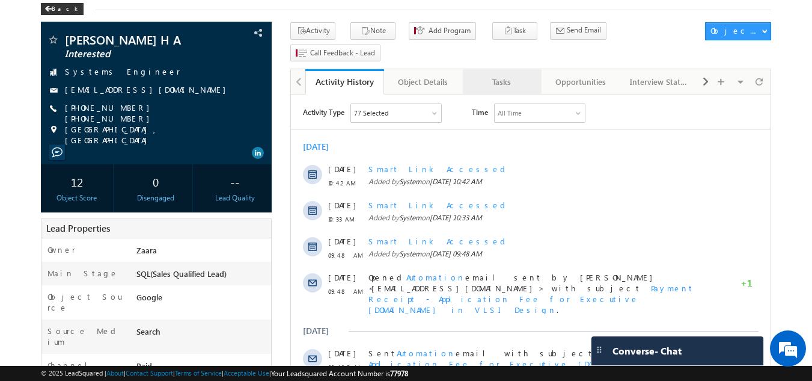
click at [507, 75] on div "Tasks" at bounding box center [502, 82] width 58 height 14
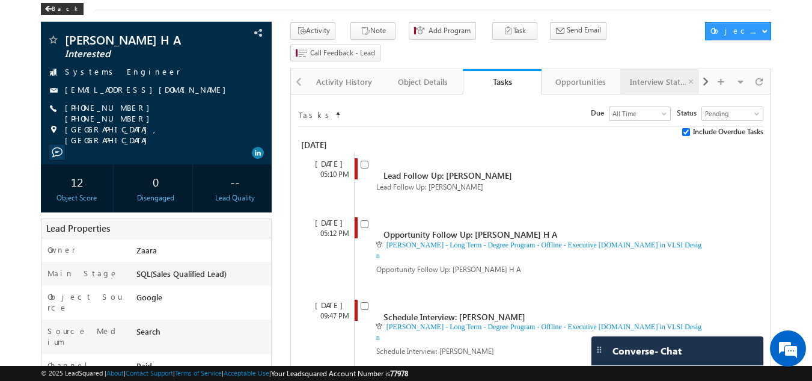
click at [658, 70] on link "Interview Status" at bounding box center [659, 81] width 79 height 25
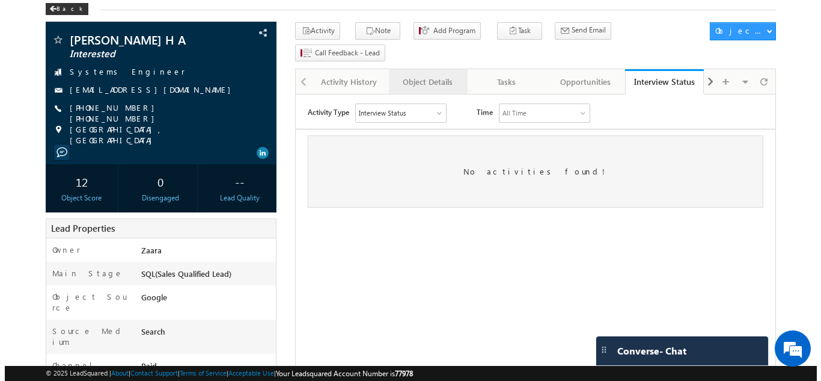
scroll to position [0, 0]
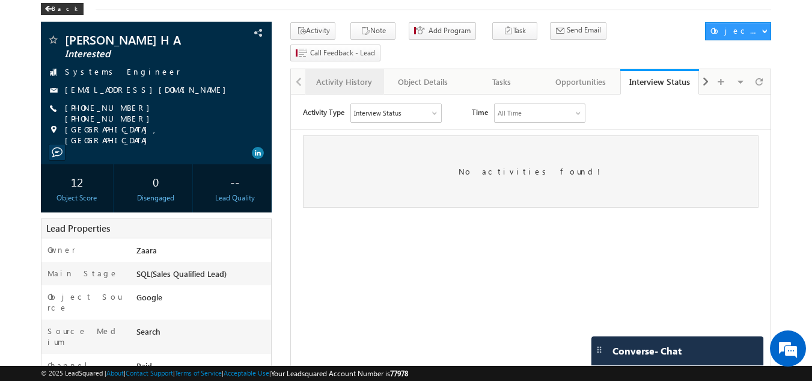
click at [364, 75] on div "Activity History" at bounding box center [344, 82] width 58 height 14
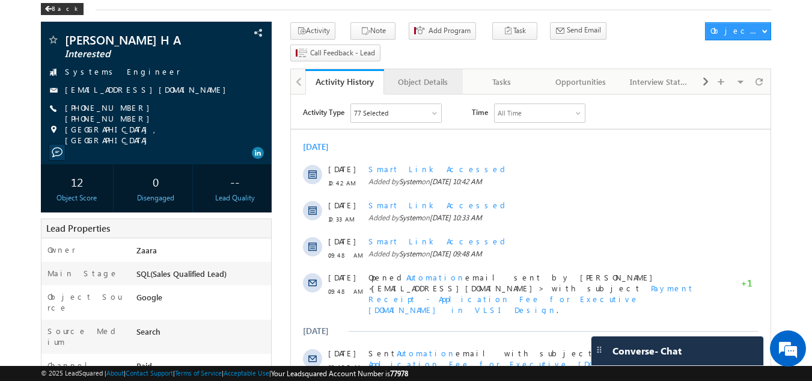
click at [420, 75] on div "Object Details" at bounding box center [423, 82] width 58 height 14
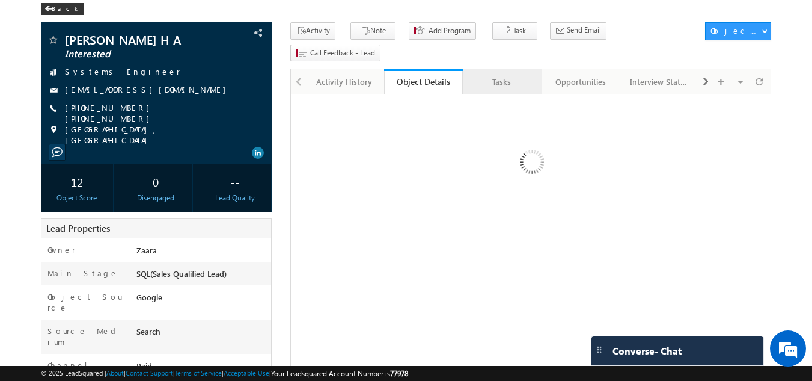
click at [520, 75] on div "Tasks" at bounding box center [502, 82] width 58 height 14
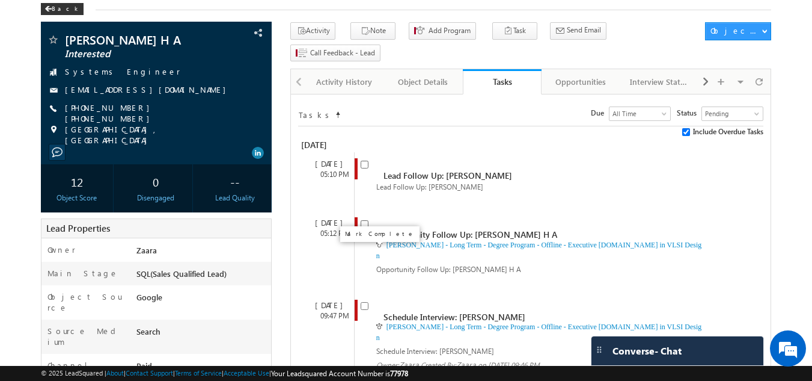
click at [363, 302] on input "checkbox" at bounding box center [365, 306] width 8 height 8
checkbox input "false"
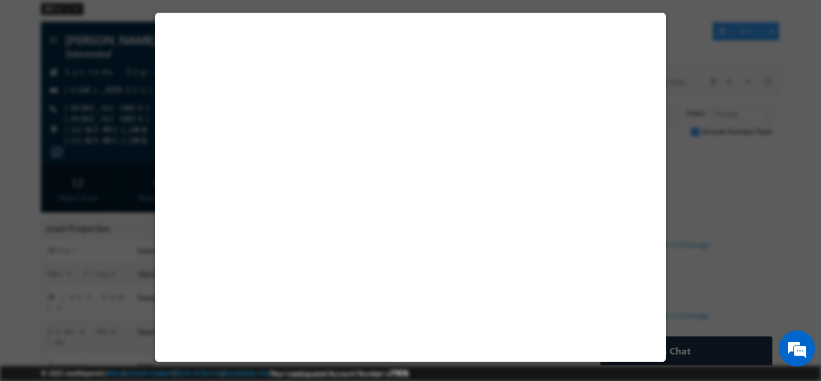
select select "Long Term"
select select "Degree Program"
select select "Executive [DOMAIN_NAME] in VLSI Design"
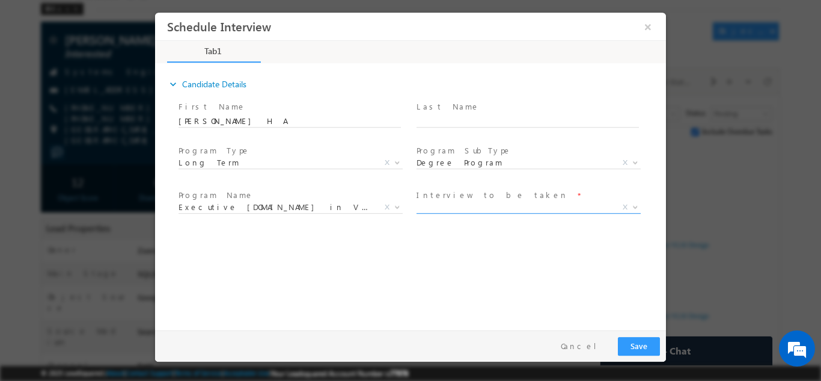
click at [467, 208] on span "X" at bounding box center [529, 207] width 224 height 12
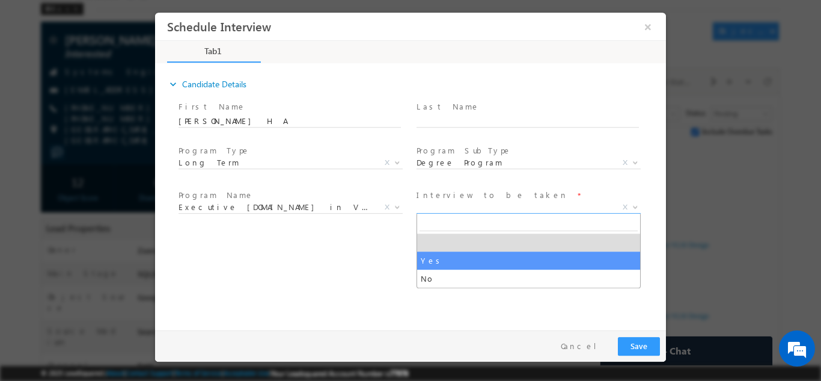
select select "Yes"
type input "Executive [DOMAIN_NAME] in VLSI Design"
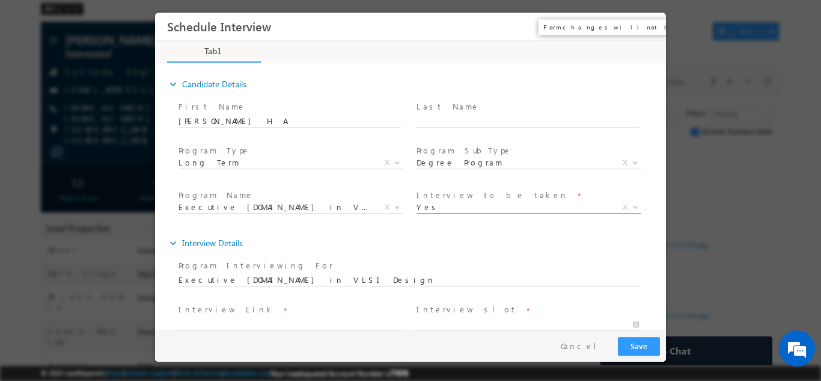
click at [643, 31] on button "×" at bounding box center [648, 26] width 20 height 22
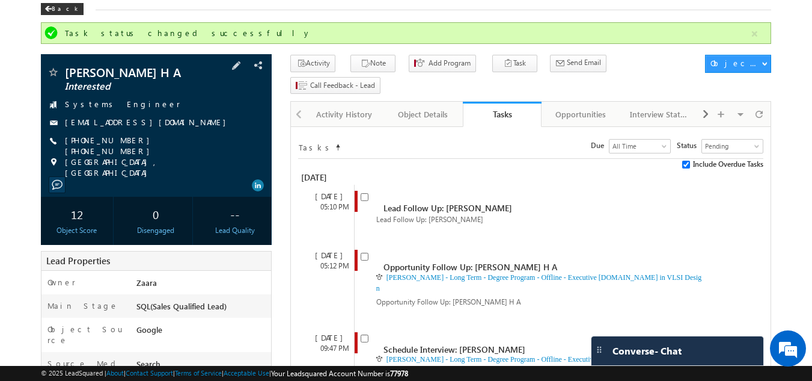
drag, startPoint x: 63, startPoint y: 126, endPoint x: 146, endPoint y: 127, distance: 83.0
click at [146, 127] on div "rajathadriha@gmail.com" at bounding box center [156, 123] width 219 height 12
copy div "rajathadriha@gmail.com"
click at [712, 103] on div at bounding box center [721, 113] width 19 height 21
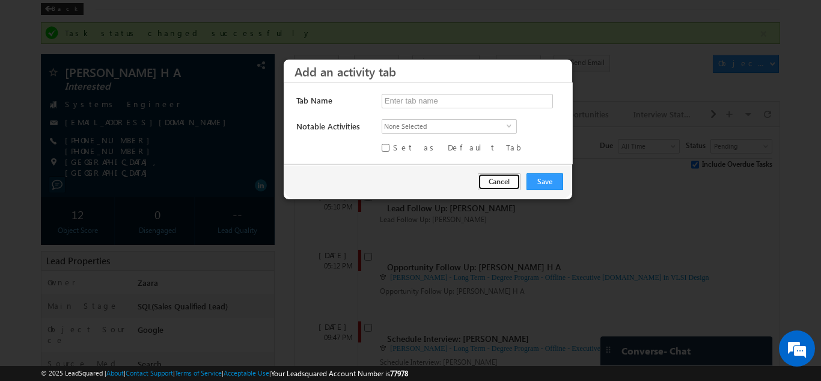
click at [497, 183] on button "Cancel" at bounding box center [499, 181] width 43 height 17
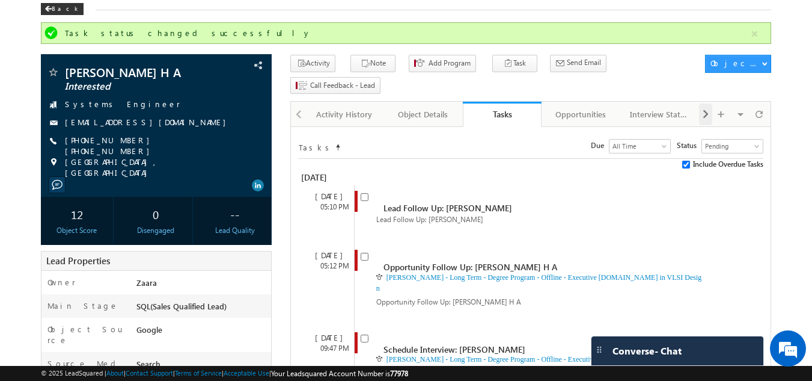
click at [704, 103] on span at bounding box center [705, 114] width 7 height 22
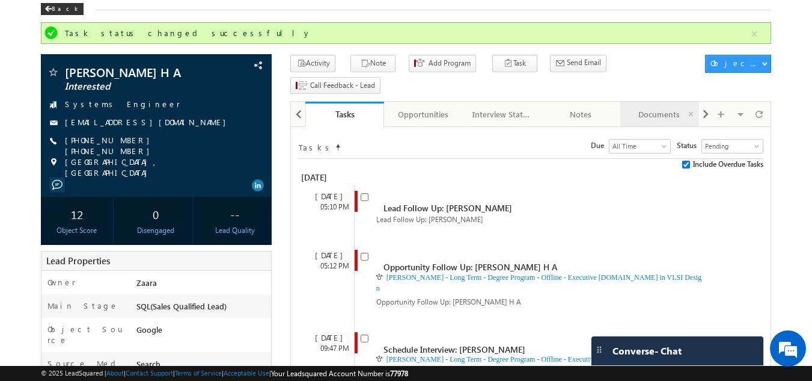
click at [661, 107] on div "Documents" at bounding box center [659, 114] width 58 height 14
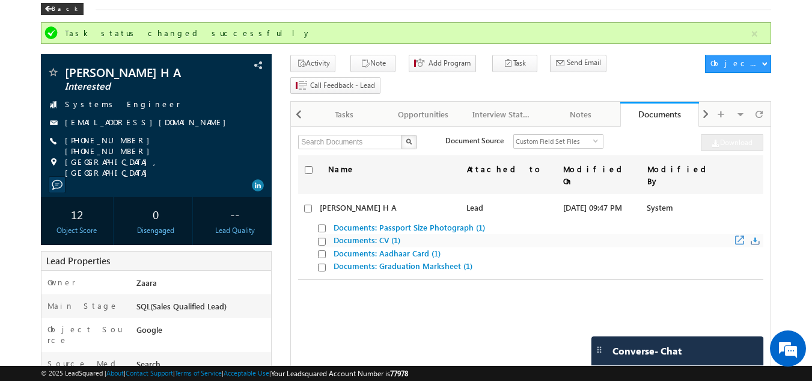
click at [366, 234] on link "Documents: CV (1)" at bounding box center [367, 239] width 67 height 10
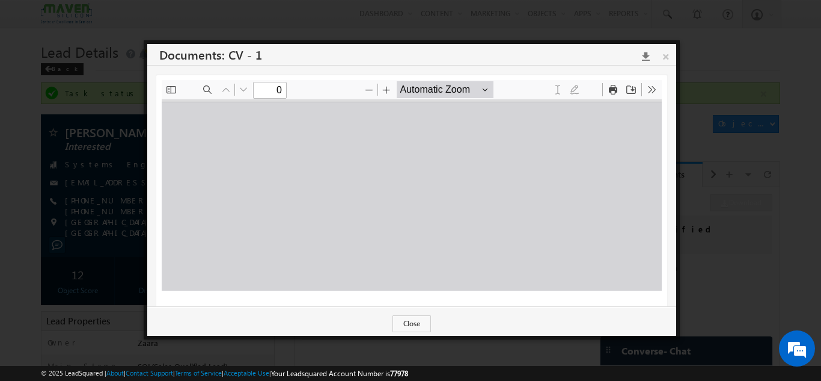
click at [644, 57] on icon at bounding box center [642, 56] width 16 height 10
type input "1"
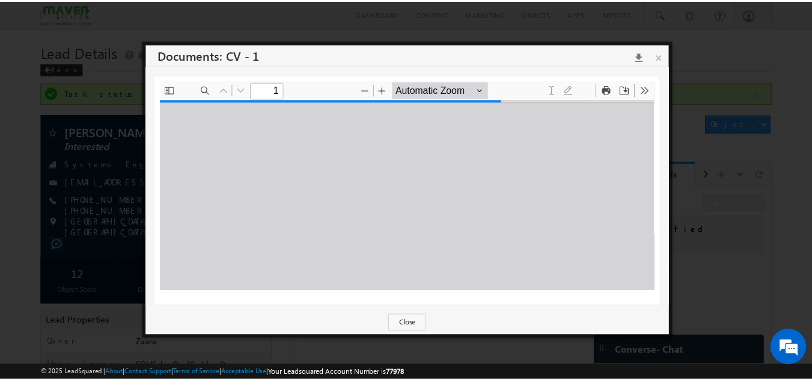
scroll to position [6, 0]
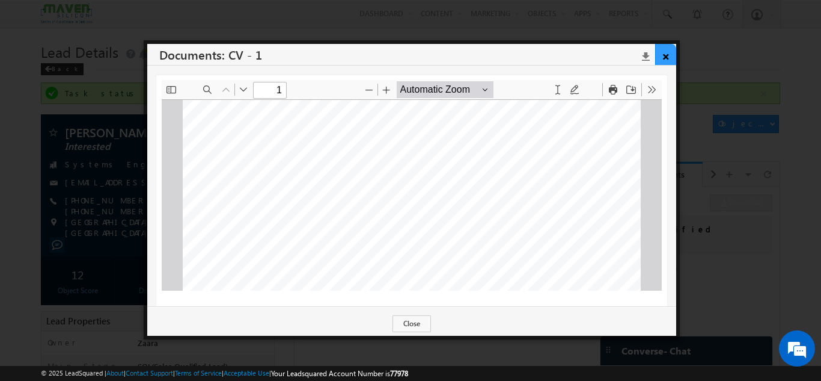
click at [669, 57] on link "×" at bounding box center [665, 54] width 21 height 21
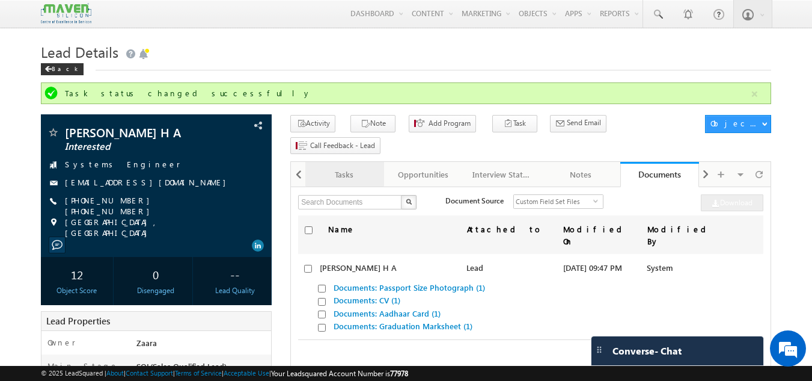
click at [371, 167] on div "Tasks" at bounding box center [344, 174] width 58 height 14
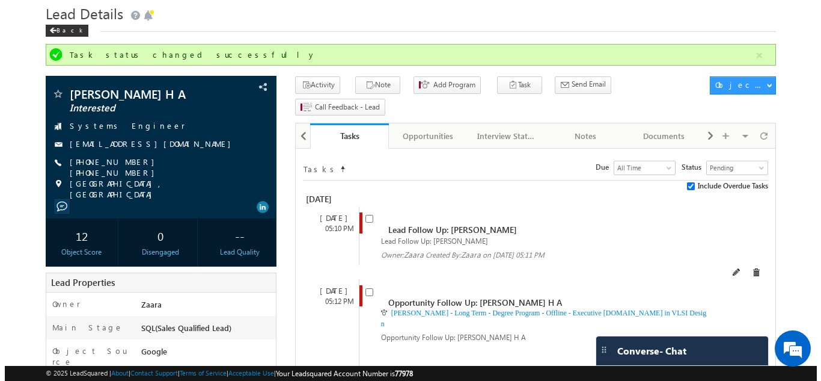
scroll to position [60, 0]
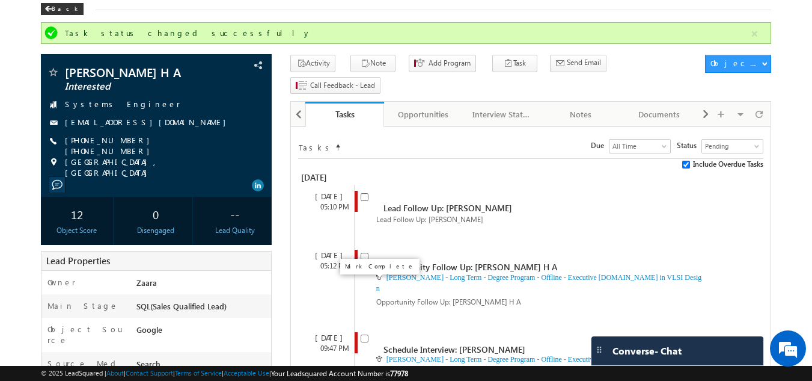
click at [362, 334] on input "checkbox" at bounding box center [365, 338] width 8 height 8
checkbox input "false"
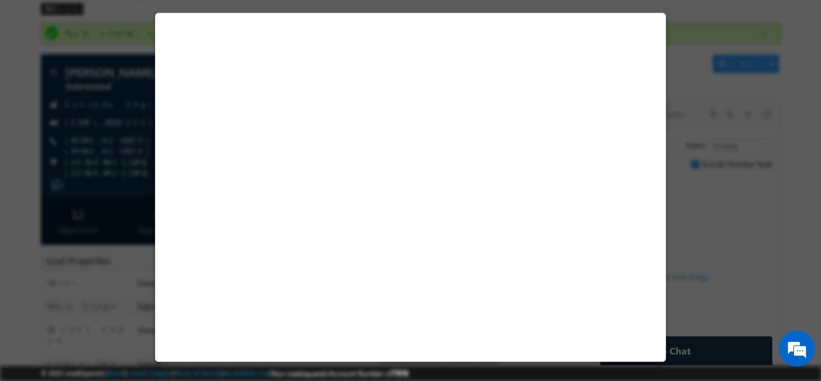
select select "Long Term"
select select "Degree Program"
select select "Executive [DOMAIN_NAME] in VLSI Design"
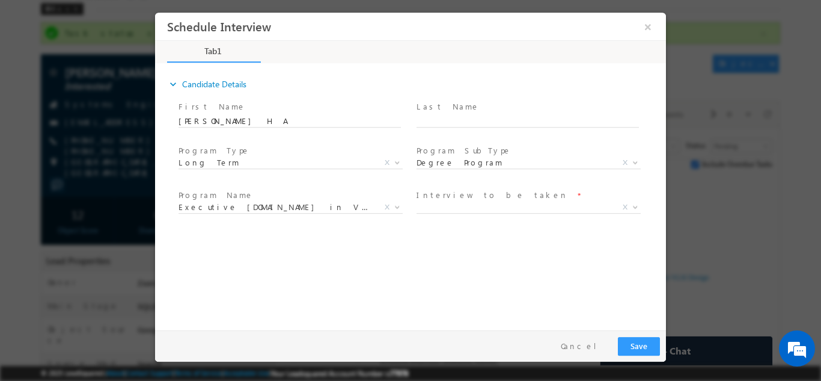
scroll to position [0, 0]
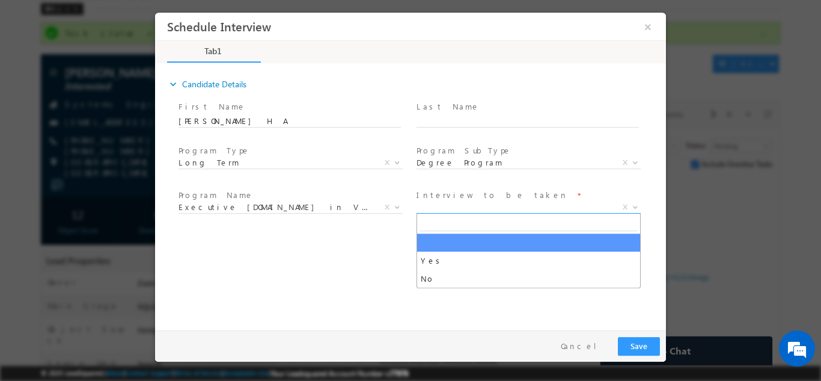
click at [438, 210] on span "X" at bounding box center [529, 207] width 224 height 12
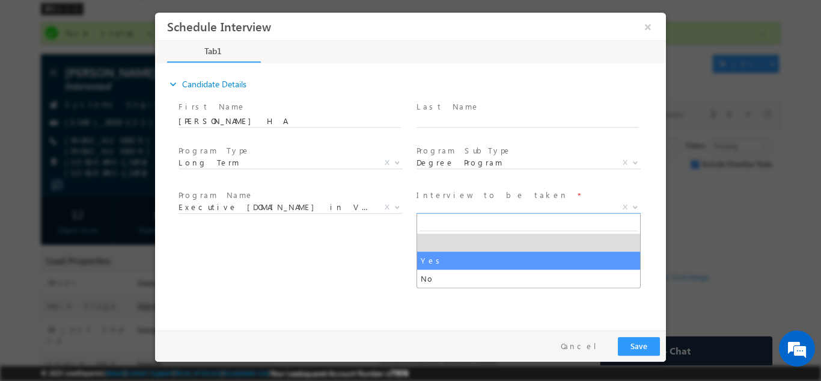
select select "Yes"
type input "Executive [DOMAIN_NAME] in VLSI Design"
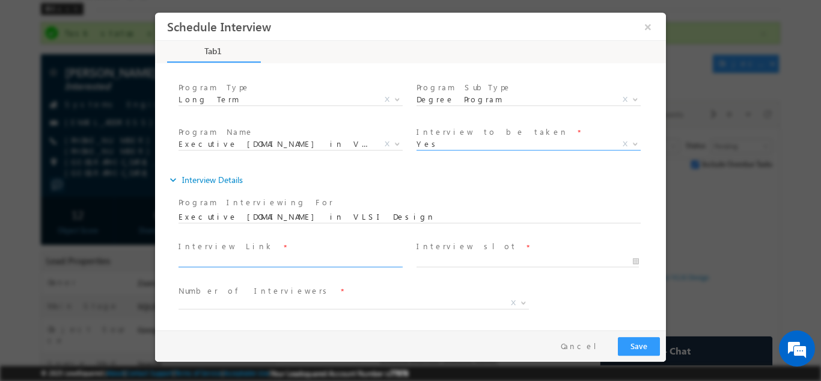
scroll to position [64, 0]
click at [236, 262] on input "text" at bounding box center [290, 260] width 222 height 12
paste input "https://meet.google.com/sjk-gfze-wmn?authuser=0"
type input "https://meet.google.com/sjk-gfze-wmn?authuser=0"
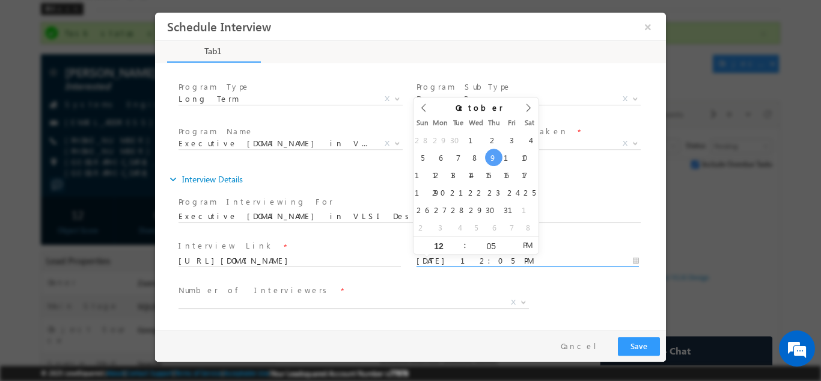
click at [427, 259] on input "09/10/2025 12:05 PM" at bounding box center [528, 260] width 222 height 12
type input "10/10/2025 11:05 AM"
type input "11"
click at [460, 248] on span at bounding box center [460, 249] width 8 height 9
type input "10/10/2025 10:05 AM"
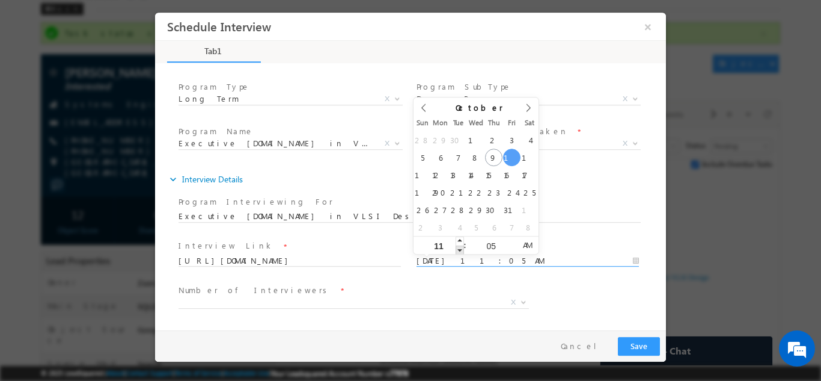
type input "10"
click at [460, 248] on span at bounding box center [460, 249] width 8 height 9
type input "10/10/2025 9:05 AM"
type input "09"
click at [460, 248] on span at bounding box center [460, 249] width 8 height 9
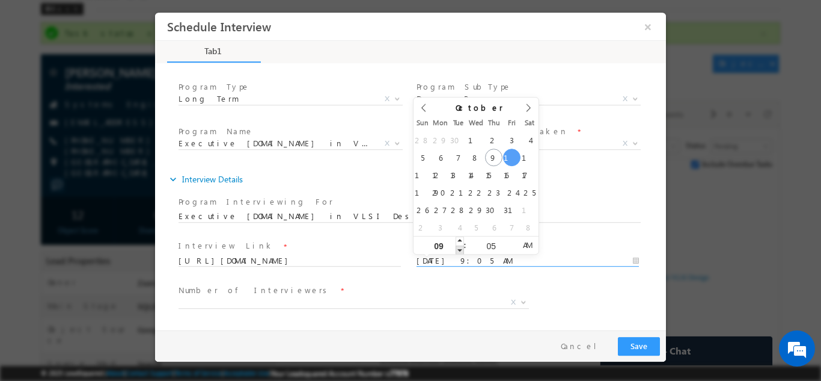
type input "10/10/2025 8:05 AM"
type input "08"
click at [460, 248] on span at bounding box center [460, 249] width 8 height 9
type input "10/10/2025 7:05 AM"
type input "07"
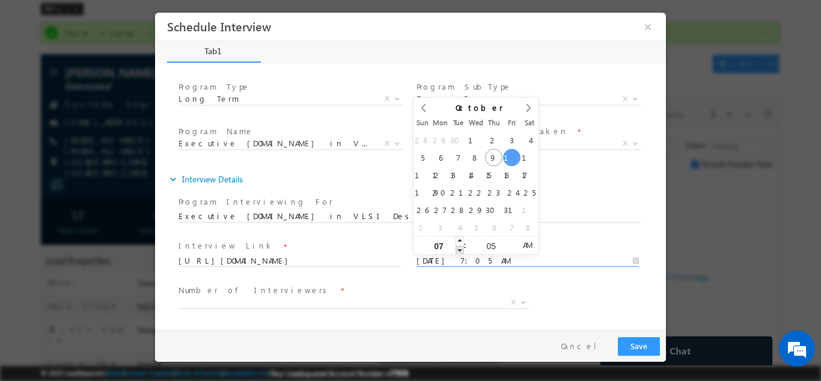
click at [460, 248] on span at bounding box center [460, 249] width 8 height 9
type input "10/10/2025 6:05 AM"
type input "06"
click at [460, 248] on span at bounding box center [460, 249] width 8 height 9
type input "10/10/2025 5:05 AM"
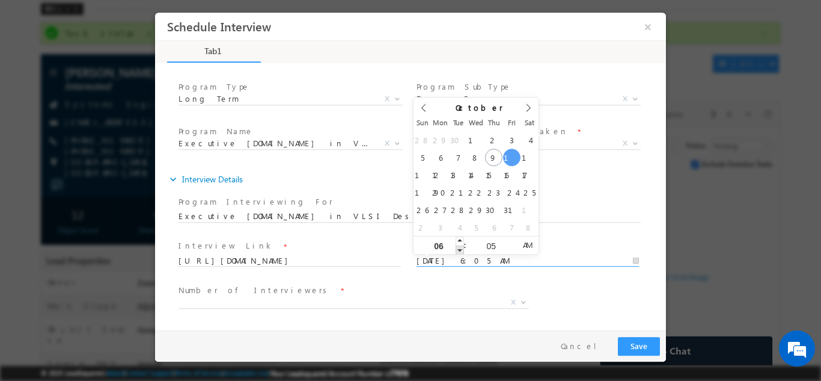
type input "05"
click at [460, 248] on span at bounding box center [460, 249] width 8 height 9
type input "10/10/2025 5:04 AM"
type input "04"
click at [513, 248] on span at bounding box center [512, 249] width 8 height 9
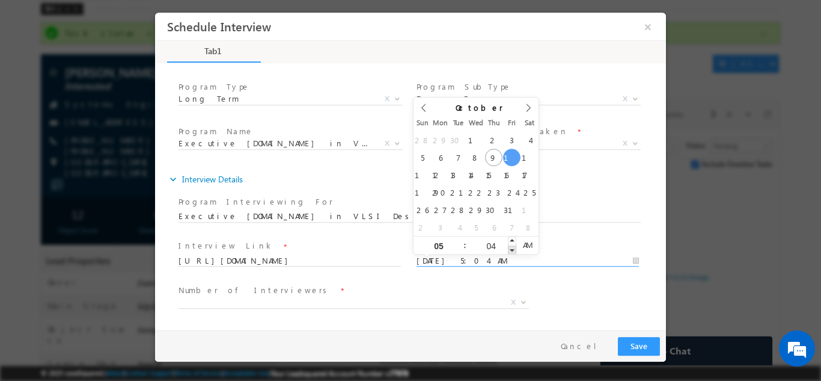
type input "10/10/2025 5:03 AM"
type input "03"
click at [513, 248] on span at bounding box center [512, 249] width 8 height 9
type input "10/10/2025 5:02 AM"
type input "02"
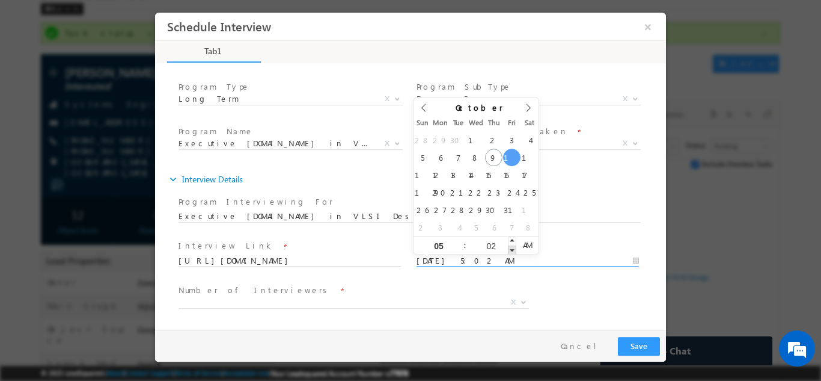
click at [513, 248] on span at bounding box center [512, 249] width 8 height 9
type input "10/10/2025 5:01 AM"
type input "01"
click at [513, 248] on span at bounding box center [512, 249] width 8 height 9
click at [527, 248] on span "AM" at bounding box center [527, 244] width 22 height 18
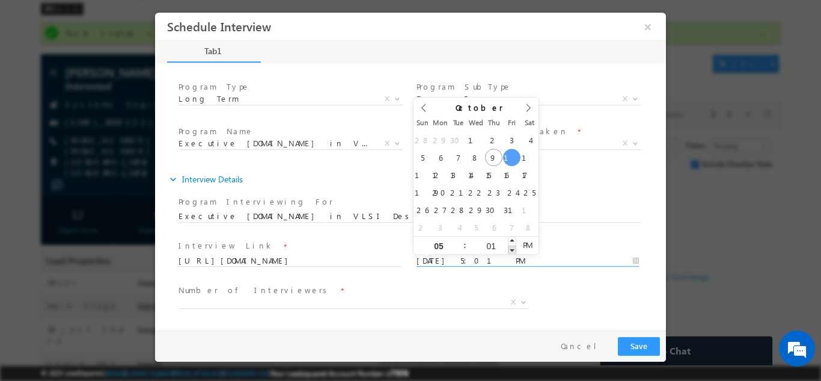
type input "10/10/2025 5:00 PM"
type input "00"
click at [512, 247] on span at bounding box center [512, 249] width 8 height 9
click at [575, 251] on span "Interview slot *" at bounding box center [528, 245] width 222 height 13
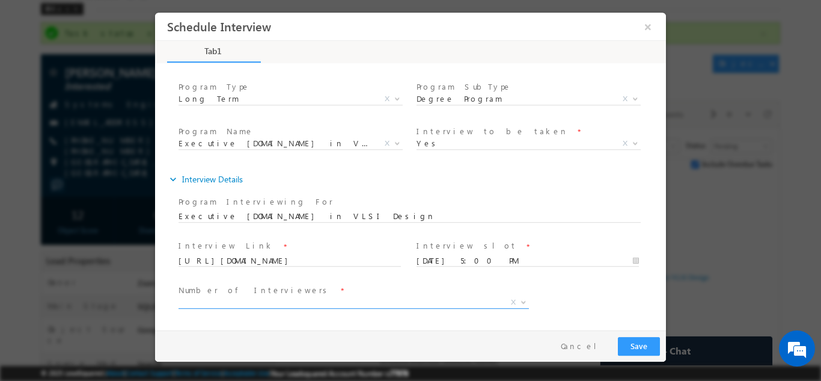
click at [257, 304] on span "X" at bounding box center [354, 302] width 350 height 12
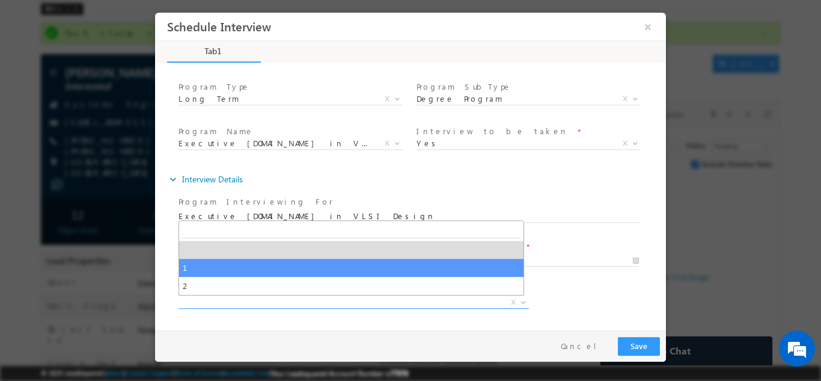
select select "1"
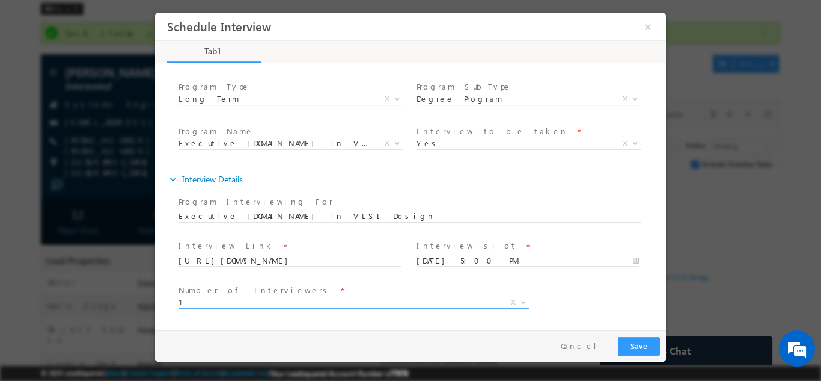
scroll to position [108, 0]
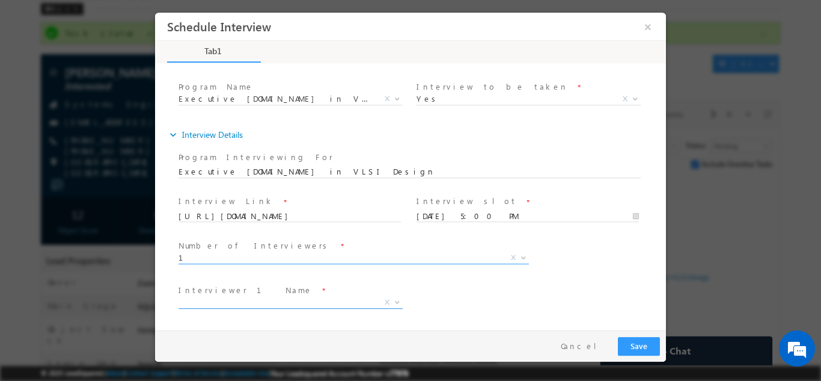
click at [281, 302] on span "X" at bounding box center [291, 302] width 224 height 12
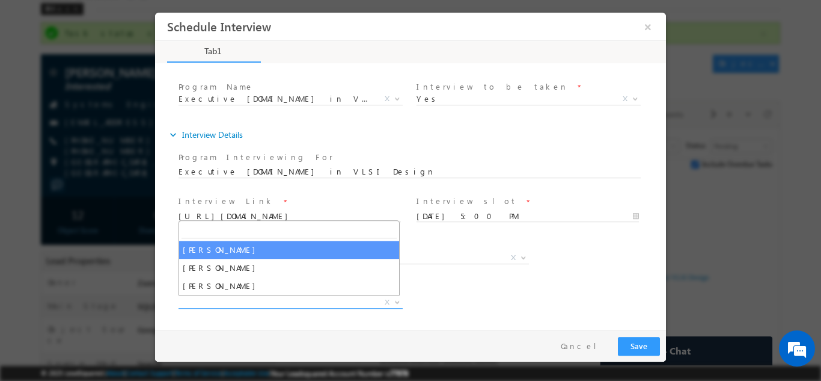
select select "Hema Chandra"
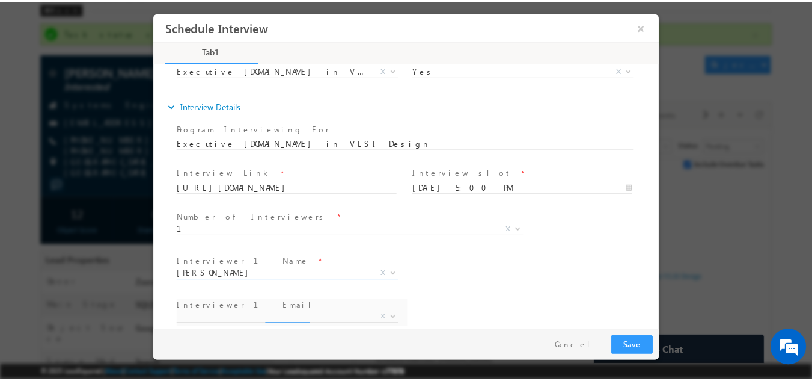
scroll to position [152, 0]
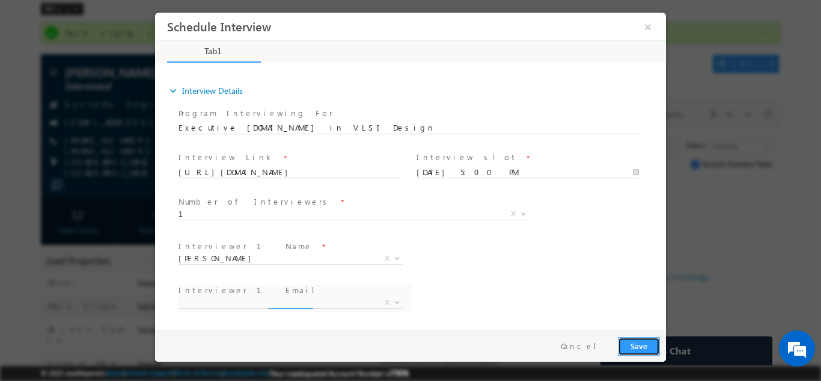
click at [635, 340] on button "Save" at bounding box center [639, 345] width 42 height 19
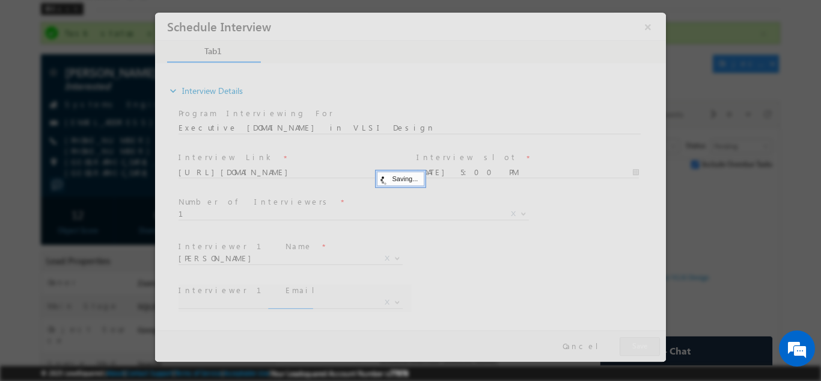
select select "hemachandra@maven-silicon.com"
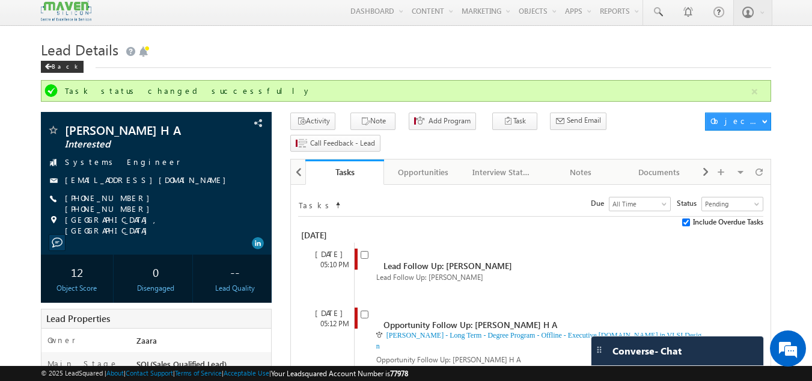
scroll to position [0, 0]
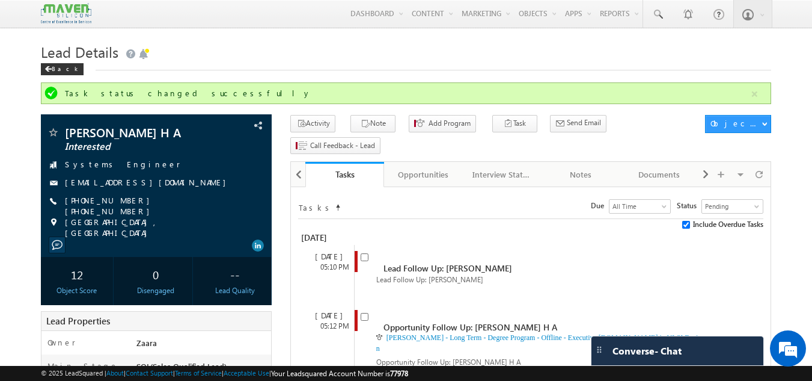
scroll to position [60, 0]
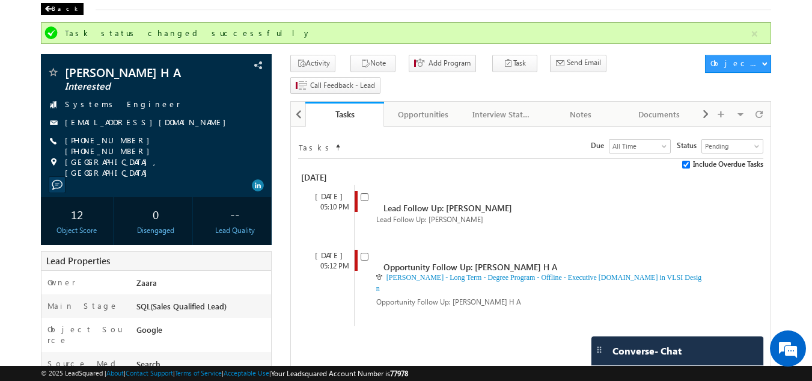
click at [50, 8] on span at bounding box center [47, 9] width 7 height 6
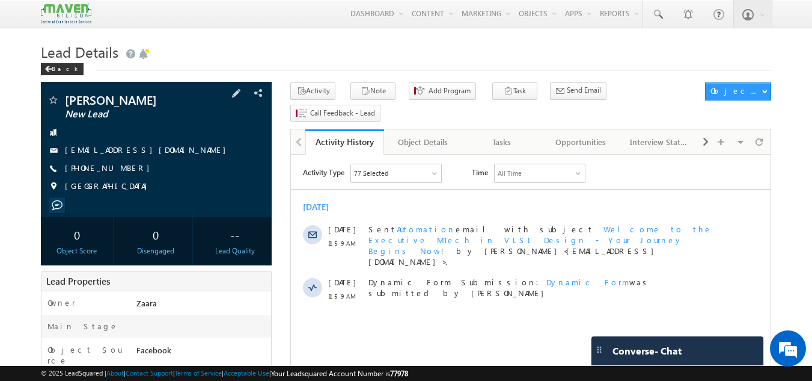
click at [123, 170] on div "[PHONE_NUMBER]" at bounding box center [156, 168] width 219 height 12
copy div "[PHONE_NUMBER]"
drag, startPoint x: 65, startPoint y: 100, endPoint x: 137, endPoint y: 101, distance: 72.1
click at [137, 101] on span "[PERSON_NAME]" at bounding box center [136, 100] width 142 height 12
copy span "[PERSON_NAME]"
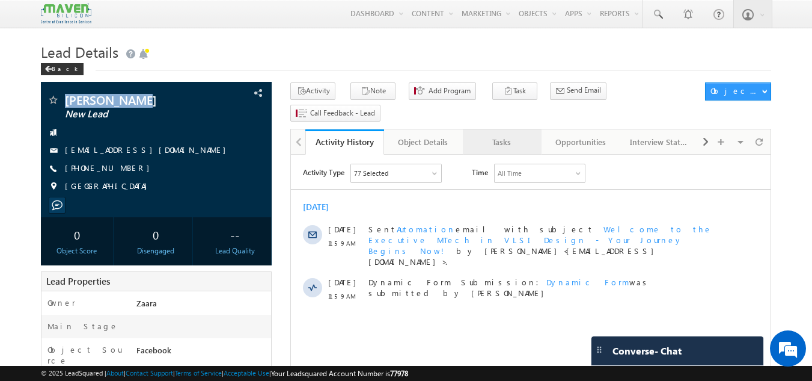
click at [518, 135] on div "Tasks" at bounding box center [502, 142] width 58 height 14
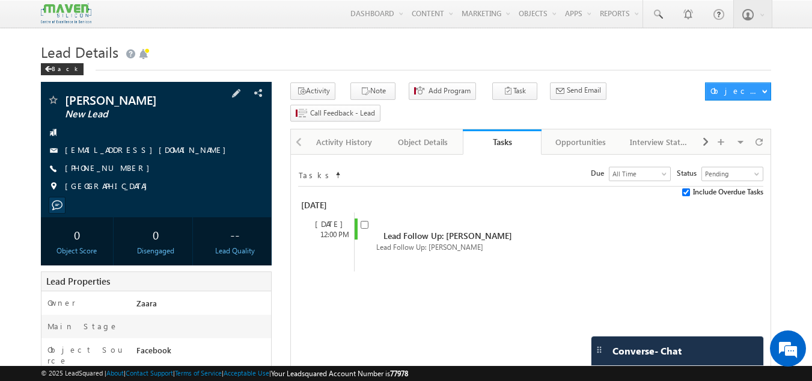
click at [121, 151] on link "[EMAIL_ADDRESS][DOMAIN_NAME]" at bounding box center [148, 149] width 167 height 10
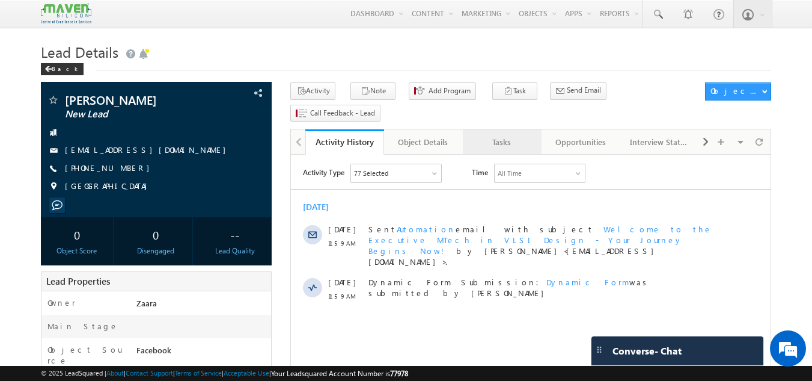
click at [486, 135] on div "Tasks" at bounding box center [502, 142] width 58 height 14
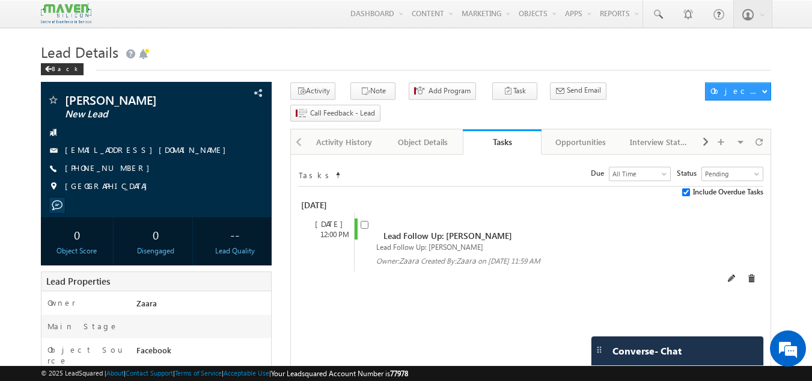
click at [364, 221] on input "checkbox" at bounding box center [365, 225] width 8 height 8
checkbox input "false"
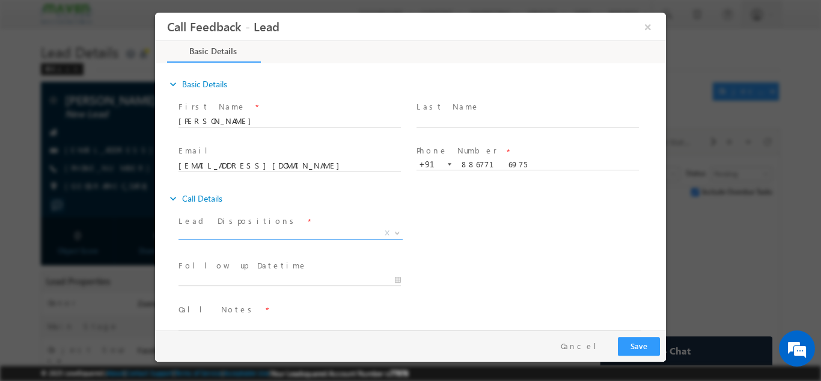
click at [279, 234] on span "X" at bounding box center [291, 233] width 224 height 12
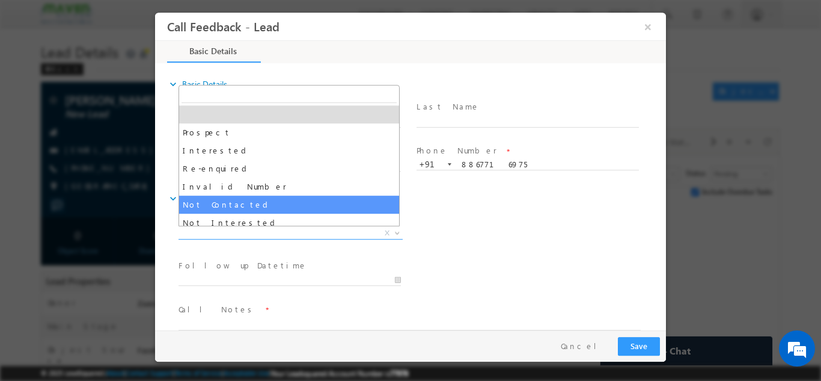
scroll to position [60, 0]
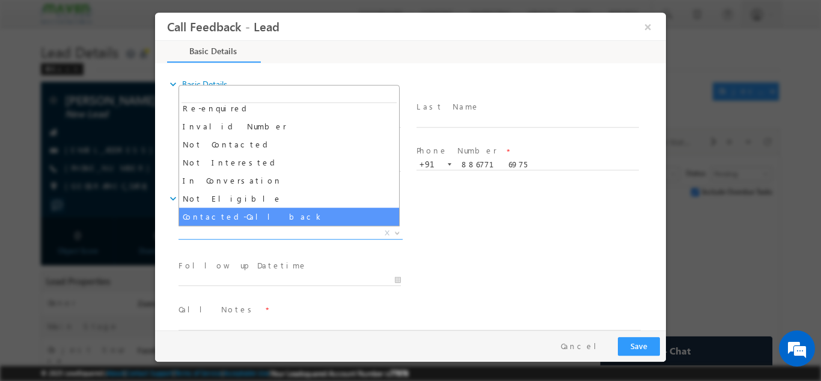
select select "Contacted-Call back"
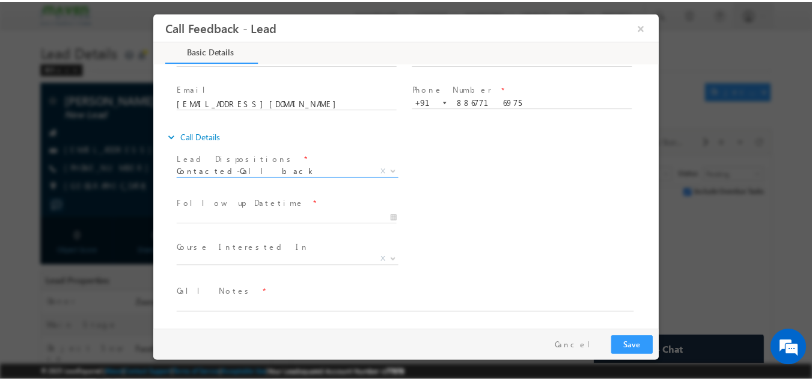
scroll to position [64, 0]
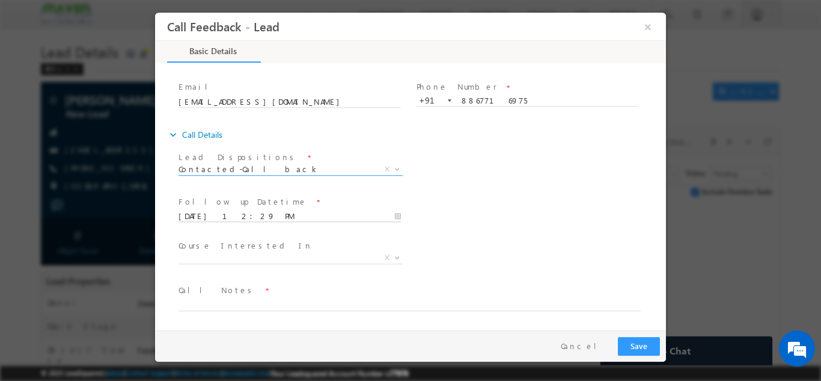
click at [230, 217] on input "[DATE] 12:29 PM" at bounding box center [290, 216] width 222 height 12
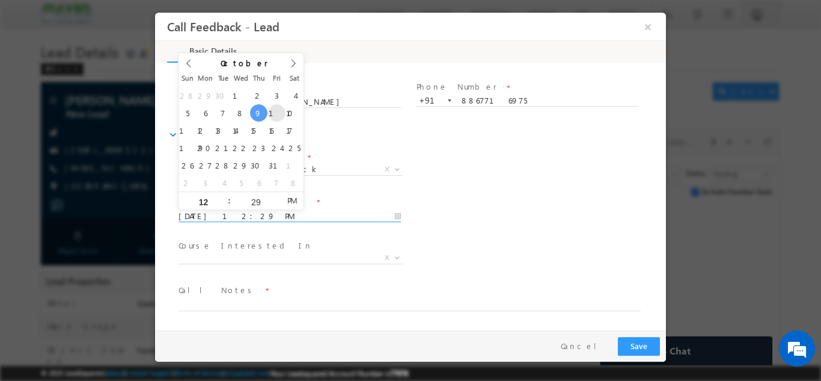
type input "[DATE] 12:29 PM"
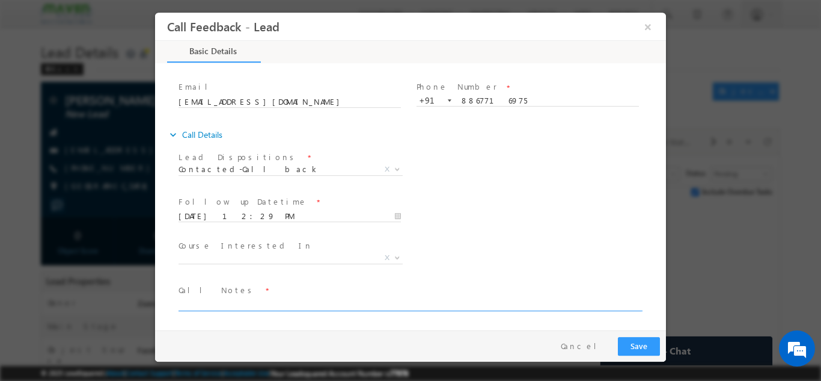
click at [251, 304] on textarea at bounding box center [410, 303] width 462 height 14
type textarea "Call back in evening"
click at [649, 343] on button "Save" at bounding box center [639, 345] width 42 height 19
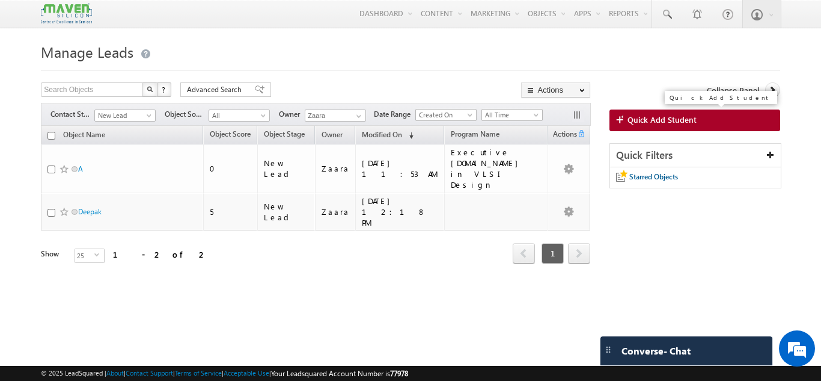
click at [691, 114] on link "Quick Add Student" at bounding box center [695, 120] width 171 height 22
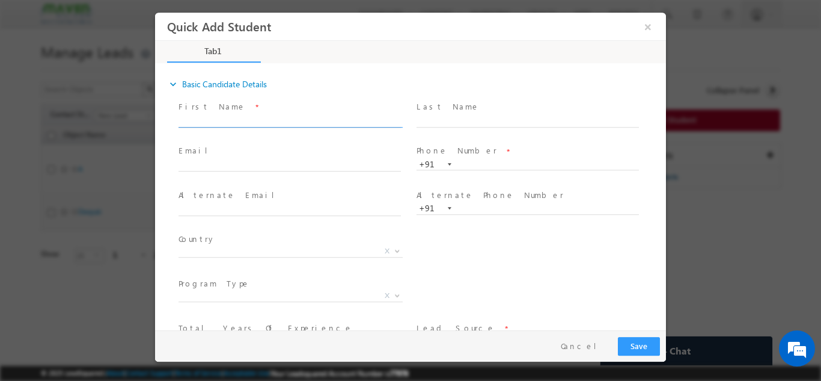
click at [222, 120] on input "text" at bounding box center [290, 121] width 222 height 12
drag, startPoint x: 228, startPoint y: 124, endPoint x: 298, endPoint y: 121, distance: 69.8
click at [298, 121] on input "Dhanalakshmi Luxsriin@gmail.com p:+919739798574" at bounding box center [290, 121] width 222 height 12
type input "Dhanalakshmi p:+919739798574"
click at [257, 158] on div "Email *" at bounding box center [295, 158] width 233 height 28
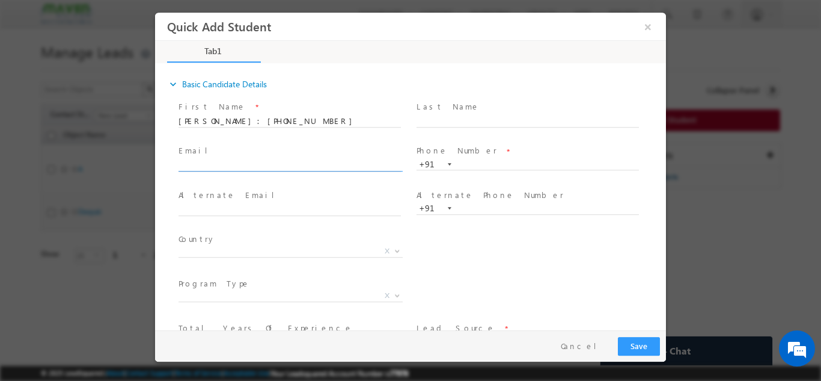
click at [256, 165] on input "text" at bounding box center [290, 165] width 222 height 12
paste input "Luxsriin@gmail.com"
drag, startPoint x: 197, startPoint y: 163, endPoint x: 242, endPoint y: 215, distance: 68.6
click at [196, 164] on input "Luxsriin@gmail.com" at bounding box center [290, 165] width 222 height 12
type input "Luxsriin@gmail.com"
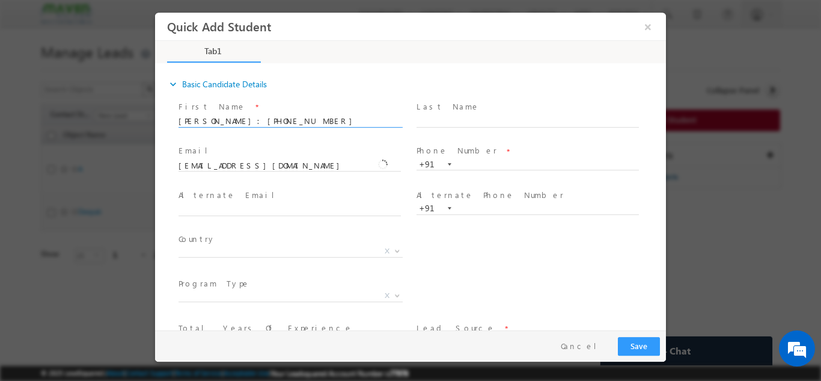
drag, startPoint x: 251, startPoint y: 121, endPoint x: 317, endPoint y: 133, distance: 67.1
click at [317, 127] on span "Dhanalakshmi p:+919739798574" at bounding box center [295, 120] width 233 height 13
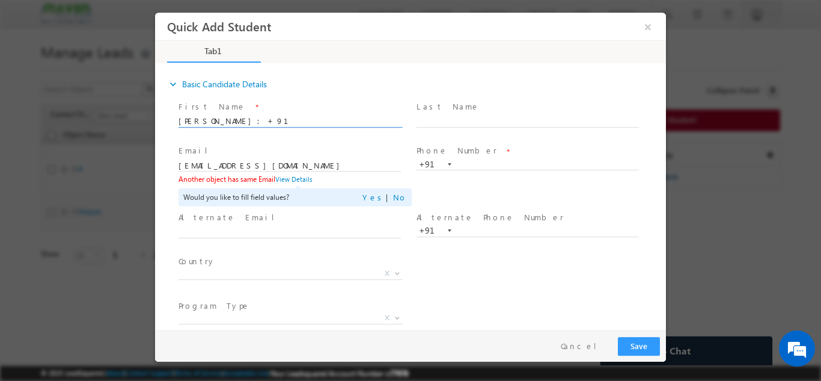
drag, startPoint x: 231, startPoint y: 120, endPoint x: 274, endPoint y: 125, distance: 43.0
click at [274, 125] on input "Dhanalakshmi p:+91" at bounding box center [290, 121] width 222 height 12
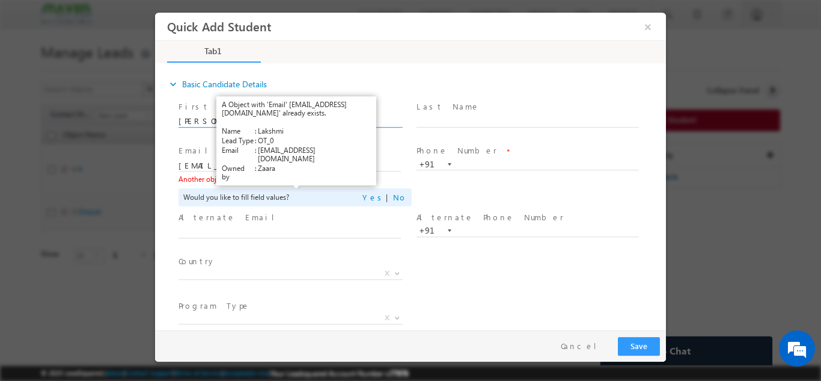
type input "Dhanalakshmi p:+91"
click at [290, 179] on link "View Details" at bounding box center [293, 178] width 37 height 8
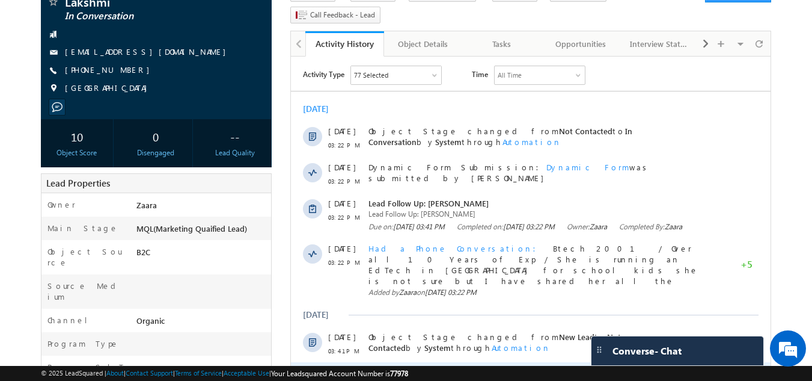
scroll to position [56, 0]
